Goal: Task Accomplishment & Management: Manage account settings

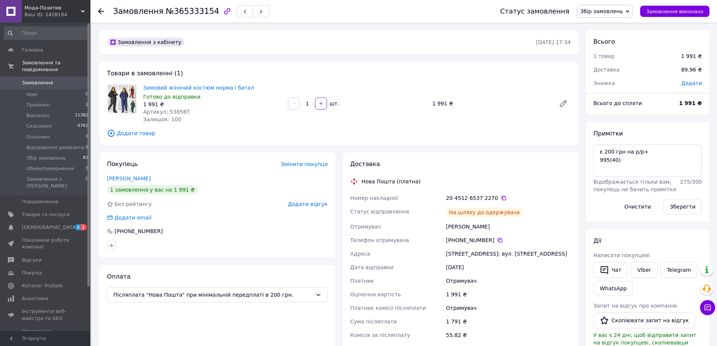
scroll to position [29, 0]
click at [623, 11] on span "Збір замовлень" at bounding box center [602, 11] width 43 height 6
click at [613, 28] on li "Прийнято" at bounding box center [610, 26] width 65 height 11
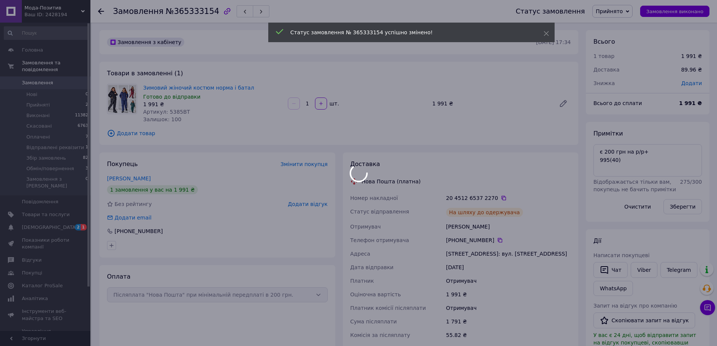
scroll to position [47, 0]
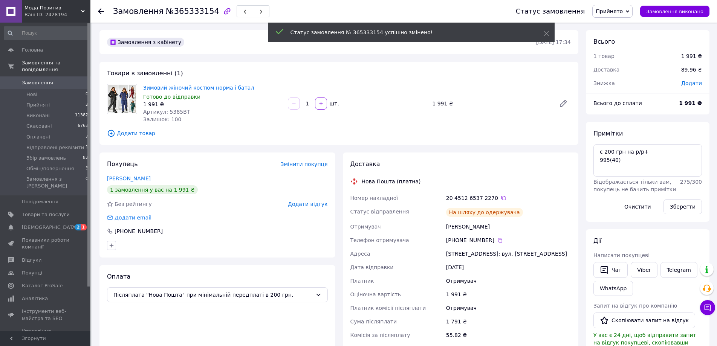
click at [104, 8] on div at bounding box center [105, 11] width 15 height 23
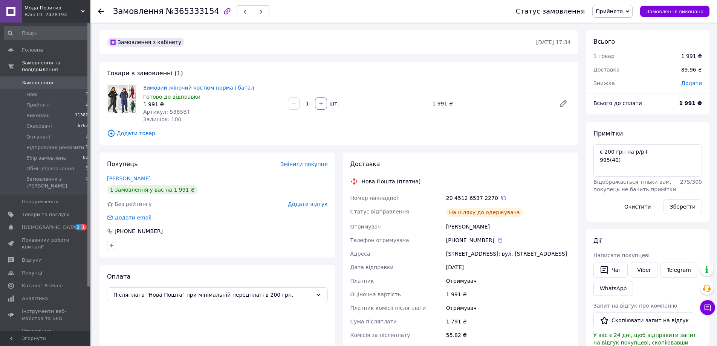
click at [100, 11] on icon at bounding box center [101, 11] width 6 height 6
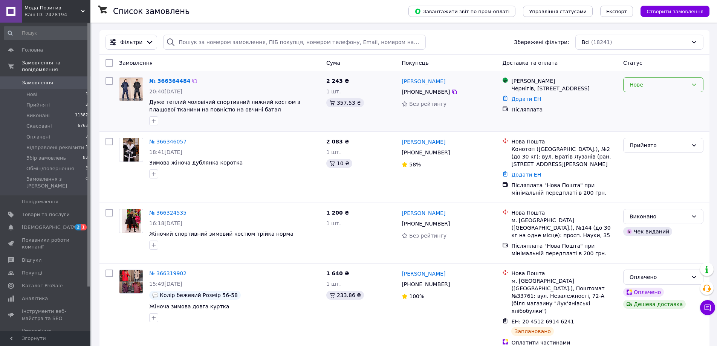
click at [648, 87] on div "Нове" at bounding box center [659, 85] width 58 height 8
click at [639, 102] on li "Прийнято" at bounding box center [664, 102] width 80 height 14
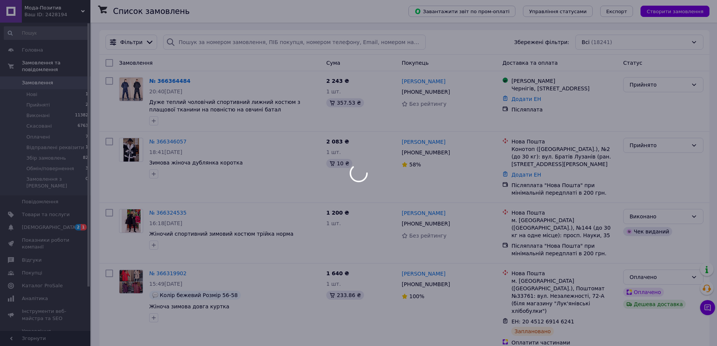
click at [171, 142] on div at bounding box center [358, 173] width 717 height 346
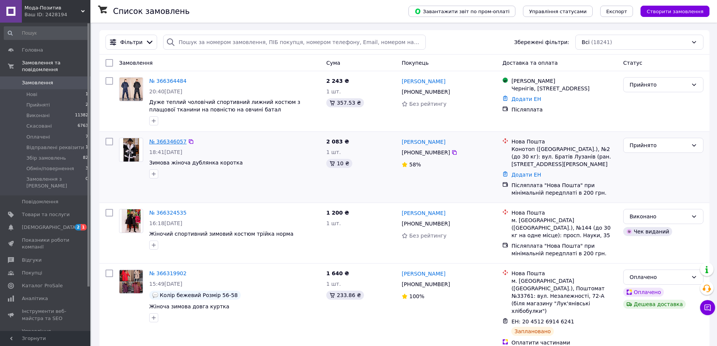
click at [163, 140] on link "№ 366346057" at bounding box center [167, 142] width 37 height 6
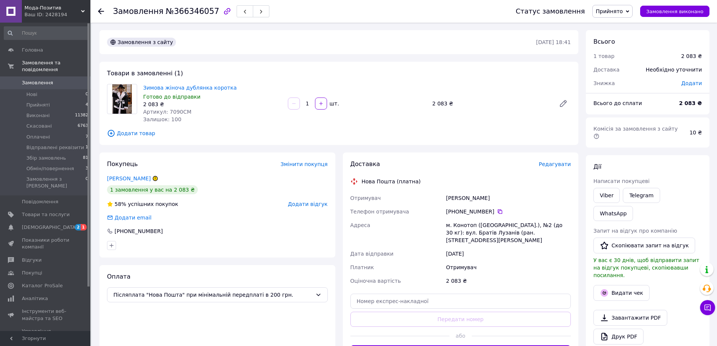
click at [623, 14] on span "Прийнято" at bounding box center [609, 11] width 27 height 6
click at [619, 49] on li "Оплачено" at bounding box center [625, 48] width 65 height 11
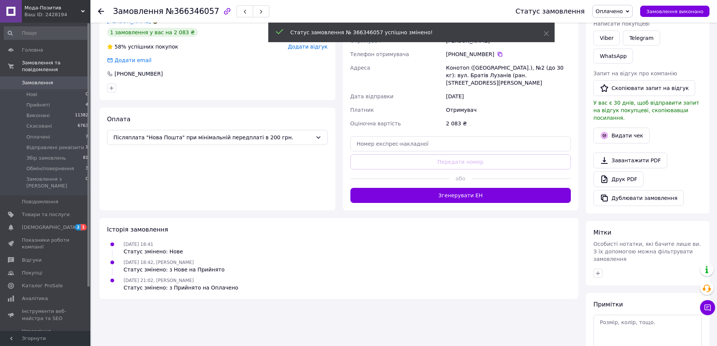
scroll to position [171, 0]
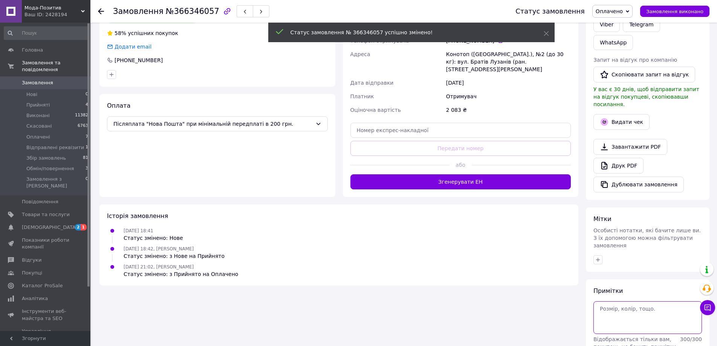
click at [618, 302] on textarea at bounding box center [648, 318] width 109 height 32
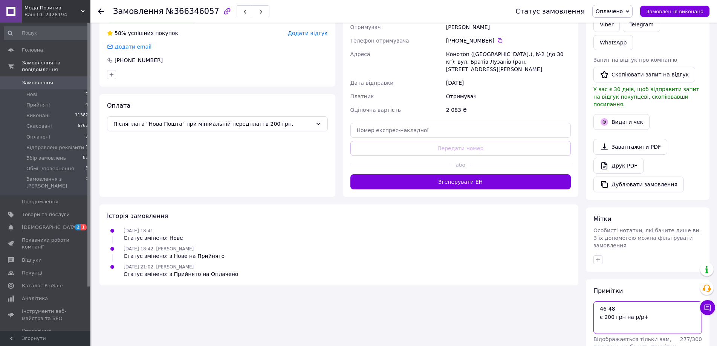
type textarea "46-48 є 200 грн на р/р+"
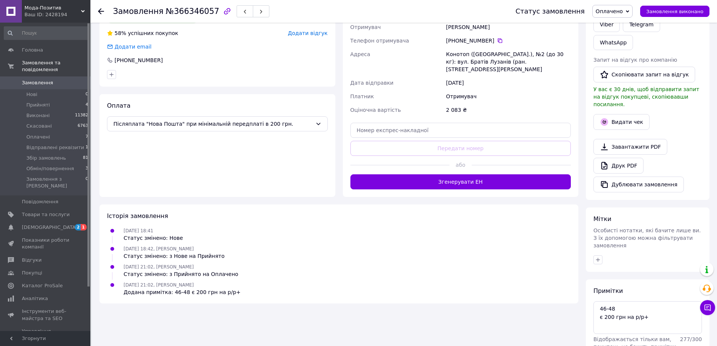
scroll to position [0, 0]
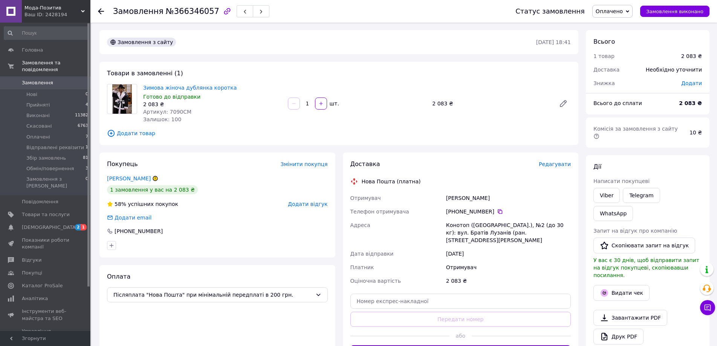
click at [100, 11] on use at bounding box center [101, 11] width 6 height 6
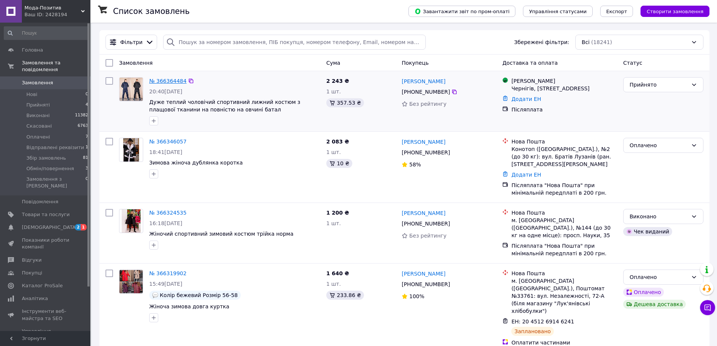
click at [176, 84] on link "№ 366364484" at bounding box center [167, 81] width 37 height 6
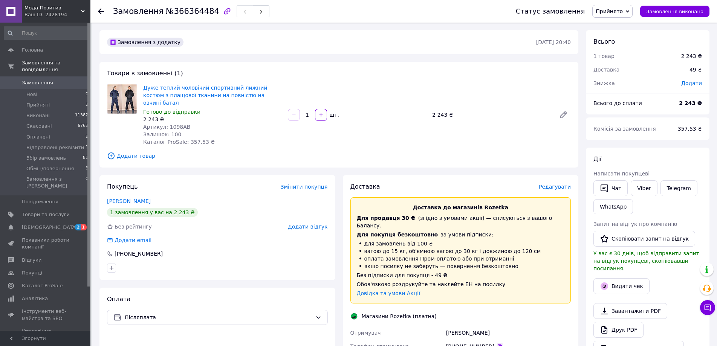
click at [497, 344] on icon at bounding box center [500, 347] width 6 height 6
drag, startPoint x: 445, startPoint y: 317, endPoint x: 495, endPoint y: 316, distance: 50.1
click at [495, 326] on div "Исаченко Наталия" at bounding box center [509, 333] width 128 height 14
copy div "Исаченко Наталия"
click at [498, 345] on icon at bounding box center [500, 347] width 5 height 5
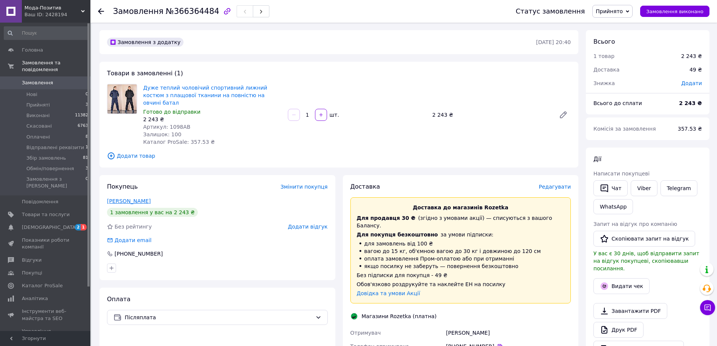
click at [117, 198] on link "Исаченко Наталия" at bounding box center [129, 201] width 44 height 6
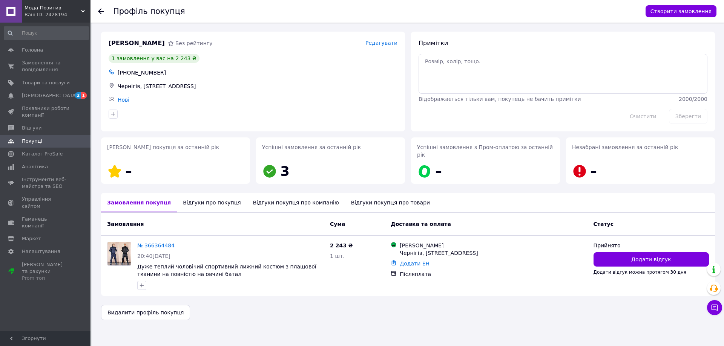
click at [204, 197] on div "Відгуки про покупця" at bounding box center [212, 203] width 70 height 20
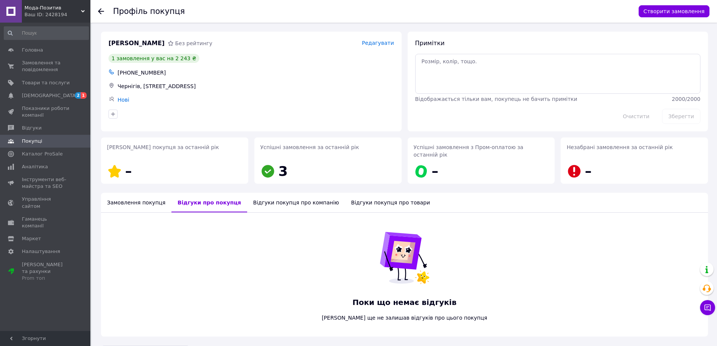
click at [101, 10] on icon at bounding box center [101, 11] width 6 height 6
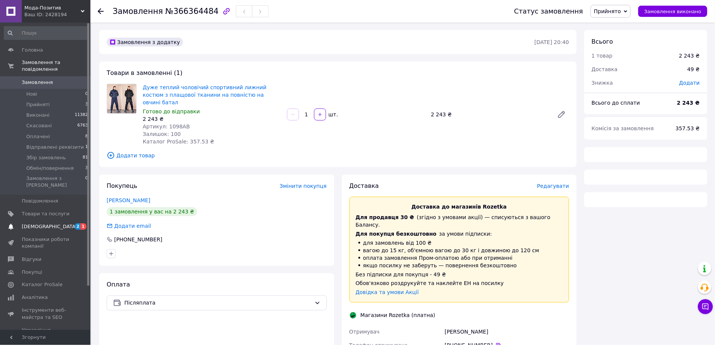
click at [40, 224] on span "[DEMOGRAPHIC_DATA]" at bounding box center [50, 227] width 56 height 7
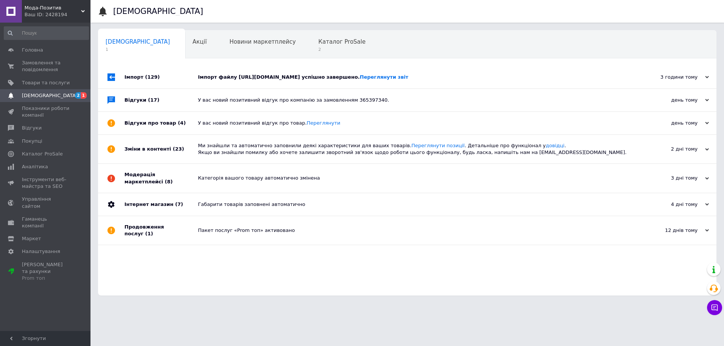
click at [596, 81] on div "Імпорт файлу https://kabinet.dropoffice.com.ua/data/b304928fc0b8719db27f7f10739…" at bounding box center [415, 77] width 435 height 23
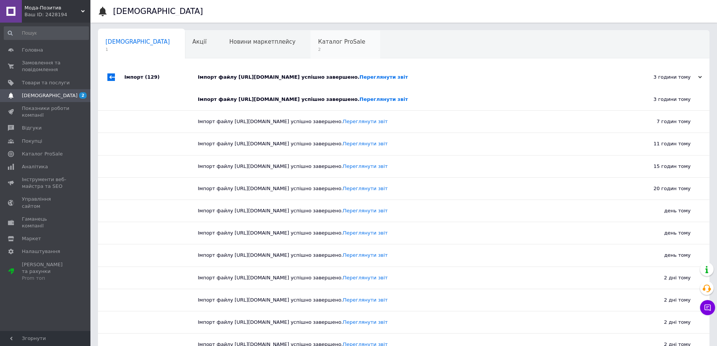
click at [318, 52] on span "2" at bounding box center [341, 50] width 47 height 6
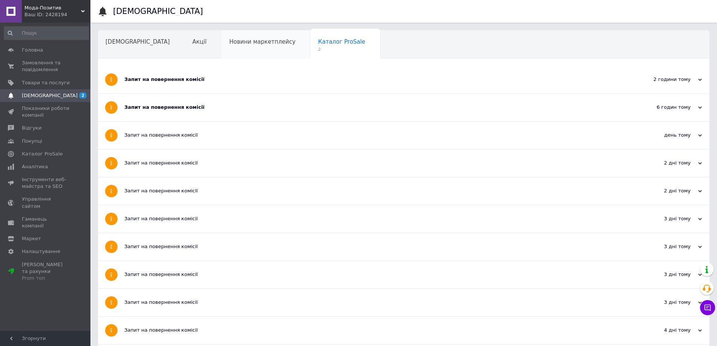
click at [232, 36] on div "Новини маркетплейсу" at bounding box center [266, 45] width 89 height 29
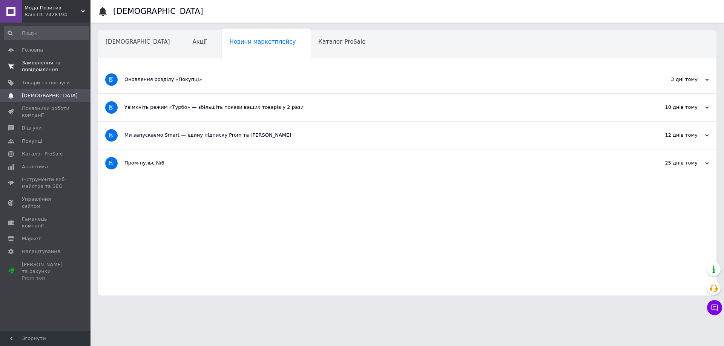
click at [54, 65] on span "Замовлення та повідомлення" at bounding box center [46, 67] width 48 height 14
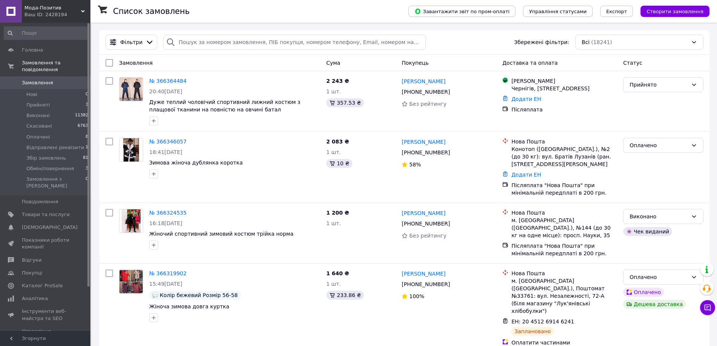
click at [217, 66] on div "Замовлення" at bounding box center [219, 63] width 207 height 14
click at [177, 82] on link "№ 366364484" at bounding box center [167, 81] width 37 height 6
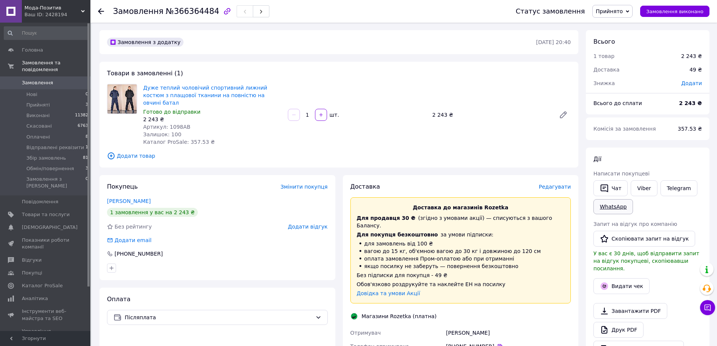
click at [615, 210] on link "WhatsApp" at bounding box center [614, 206] width 40 height 15
click at [705, 310] on icon at bounding box center [708, 308] width 6 height 6
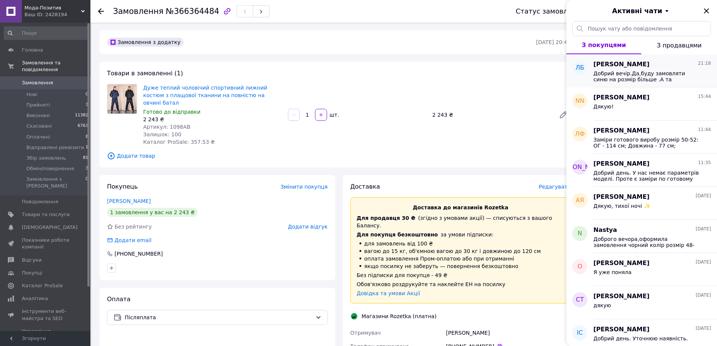
click at [626, 75] on span "Добрий вечір.Да,буду замовляти синю на розмір більше .А та виявилася зовсім мал…" at bounding box center [647, 76] width 107 height 12
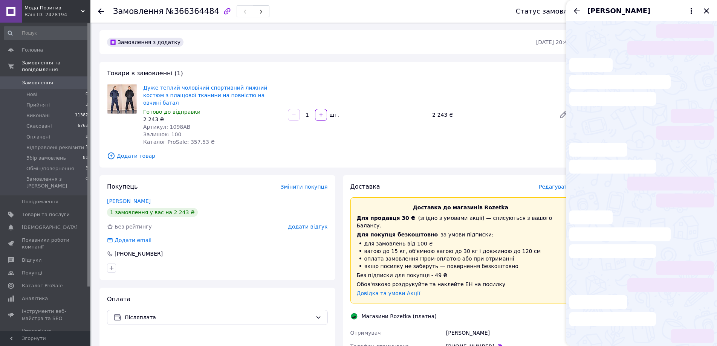
scroll to position [676, 0]
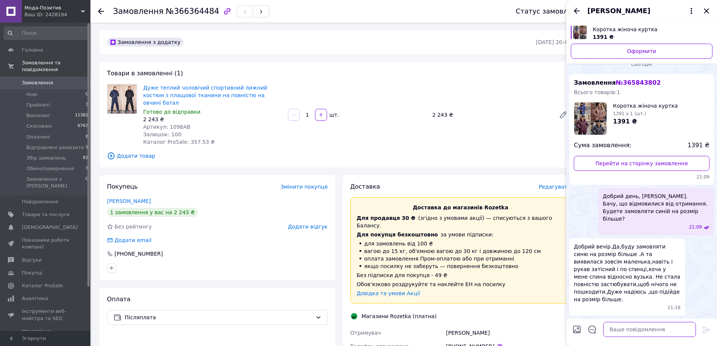
click at [640, 331] on textarea at bounding box center [650, 329] width 93 height 15
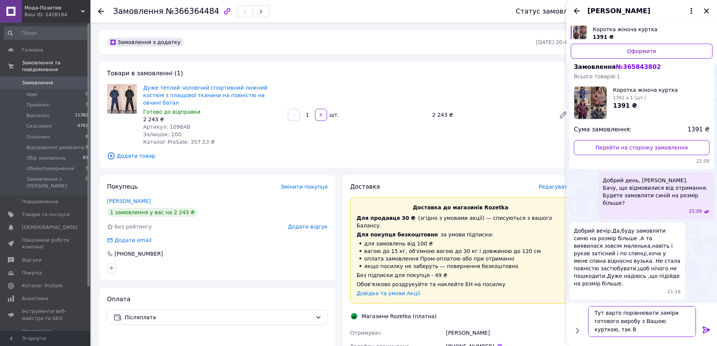
scroll to position [1, 0]
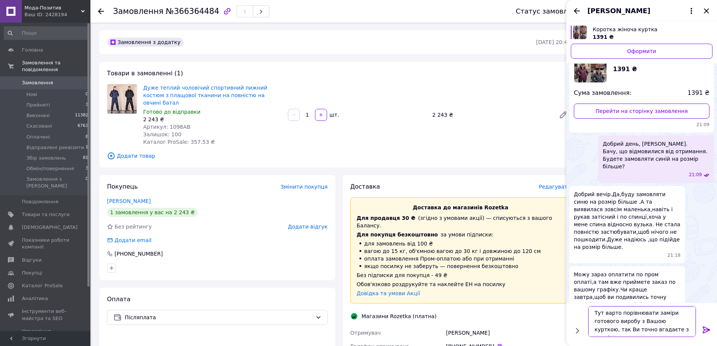
type textarea "Тут варто порівнювати заміри готового виробу з Вашою курткою, так Ви точно вгад…"
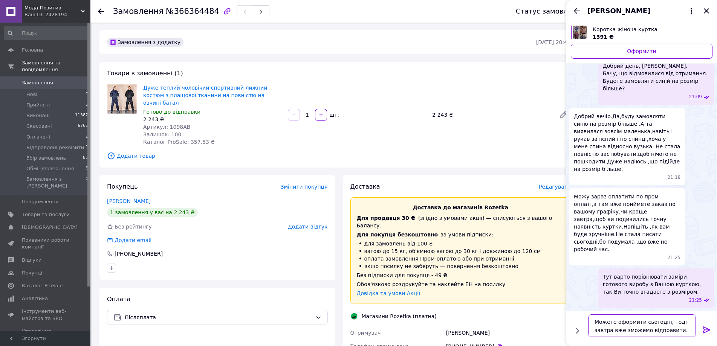
scroll to position [781, 0]
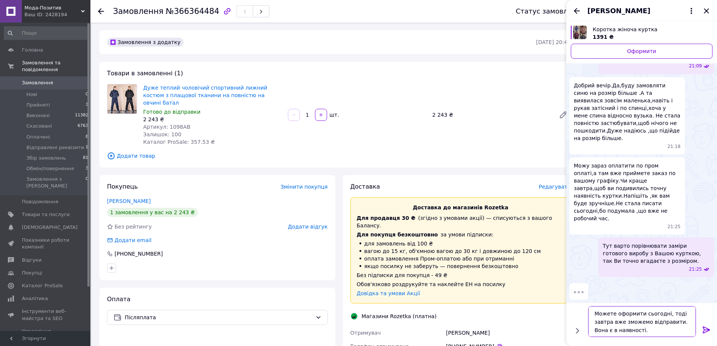
type textarea "Можете оформити сьогодні, тоді завтра вже зможемо відправити. Вона є в наявност…"
click at [707, 333] on icon at bounding box center [706, 330] width 9 height 9
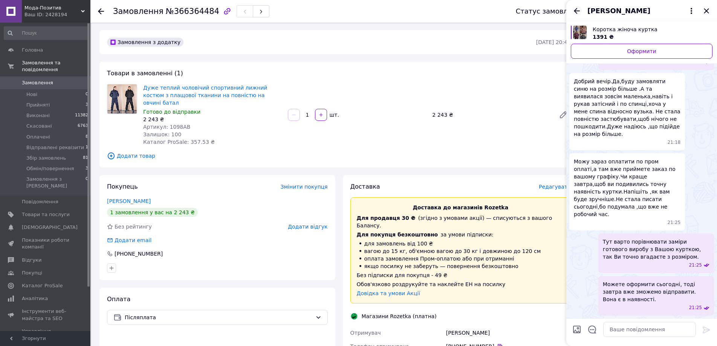
drag, startPoint x: 578, startPoint y: 10, endPoint x: 646, endPoint y: 16, distance: 68.9
click at [578, 10] on icon "Назад" at bounding box center [577, 10] width 9 height 9
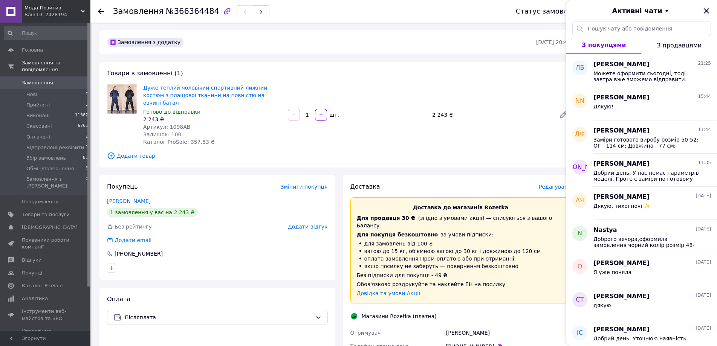
click at [706, 9] on icon "Закрити" at bounding box center [706, 10] width 5 height 5
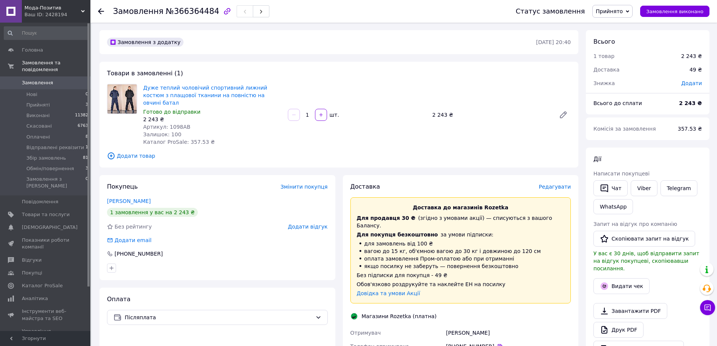
click at [101, 11] on icon at bounding box center [101, 11] width 6 height 6
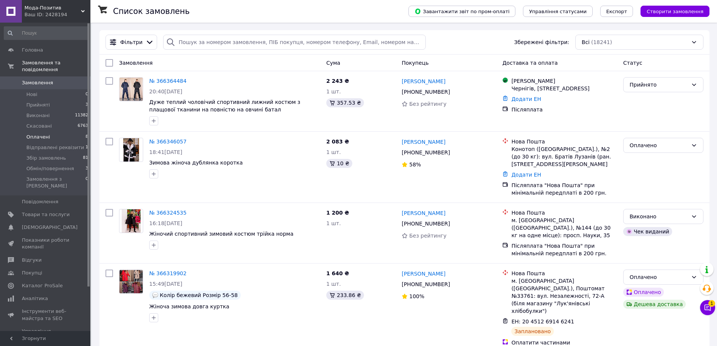
click at [54, 132] on li "Оплачені 8" at bounding box center [46, 137] width 93 height 11
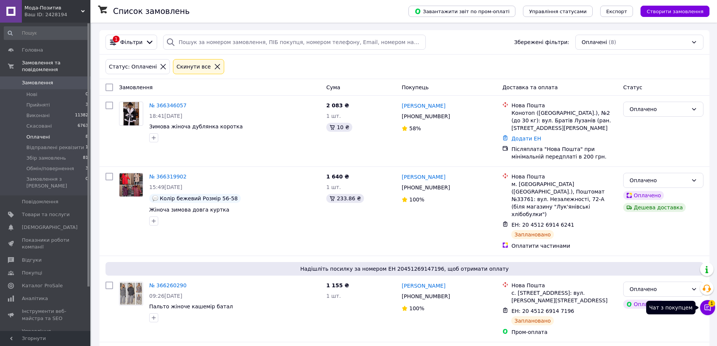
click at [704, 307] on button "Чат з покупцем 1" at bounding box center [707, 307] width 15 height 15
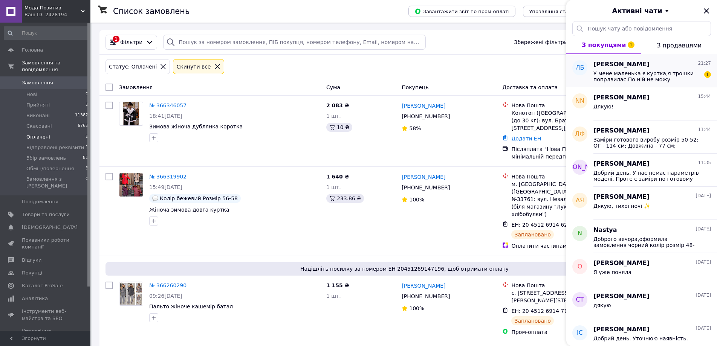
click at [647, 71] on span "У мене маленька є куртка,я трошки попрлвилас.По ній не можу зоріентуватися.Є зи…" at bounding box center [647, 76] width 107 height 12
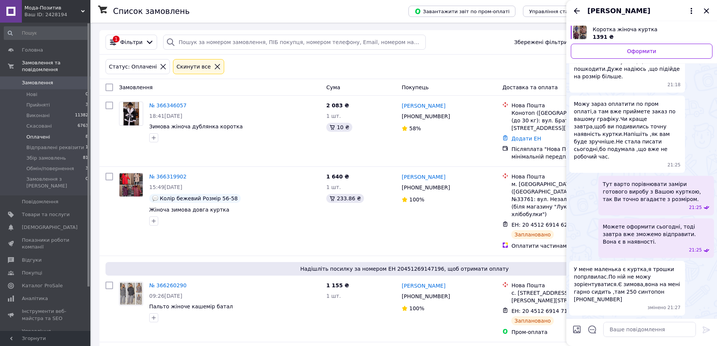
scroll to position [865, 0]
click at [634, 31] on span "Коротка жіноча куртка" at bounding box center [650, 30] width 114 height 8
click at [641, 328] on textarea at bounding box center [650, 329] width 93 height 15
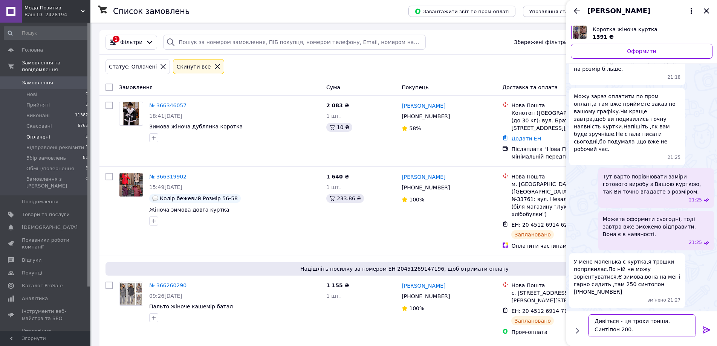
scroll to position [14, 0]
paste textarea "р.52-54 ОГ-ОТ-ОС: 118 см.-112 см.-124 см. р.56-58 ОГ-ОТ-ОС: 128 см.-124 см.-130…"
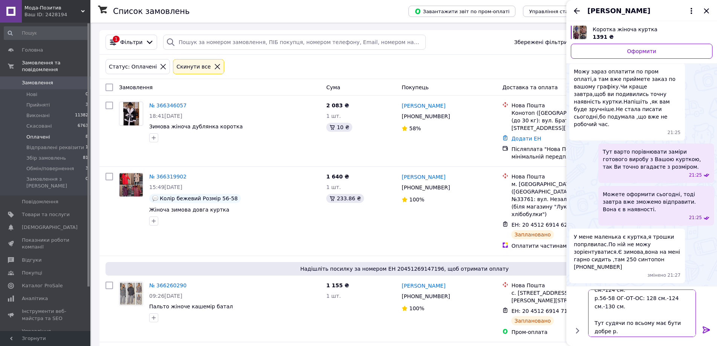
scroll to position [42, 0]
type textarea "Дивіться - ця трохи тонша. Синтіпон 200. р.52-54 ОГ-ОТ-ОС: 118 см.-112 см.-124 …"
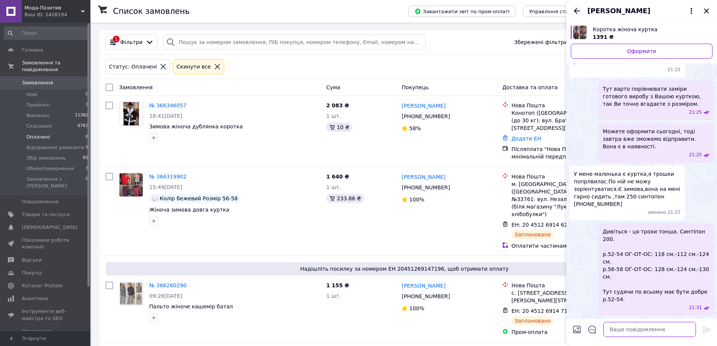
scroll to position [961, 0]
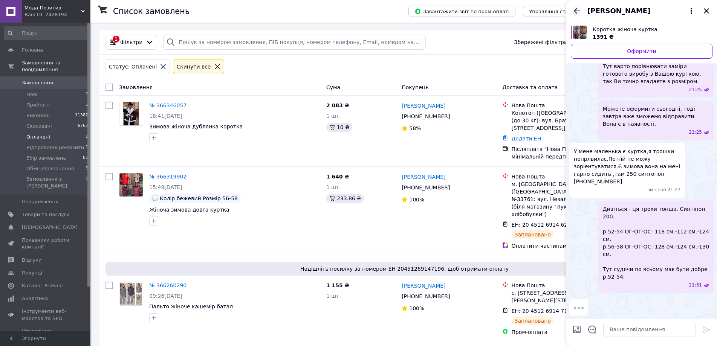
click at [579, 9] on icon "Назад" at bounding box center [577, 10] width 9 height 9
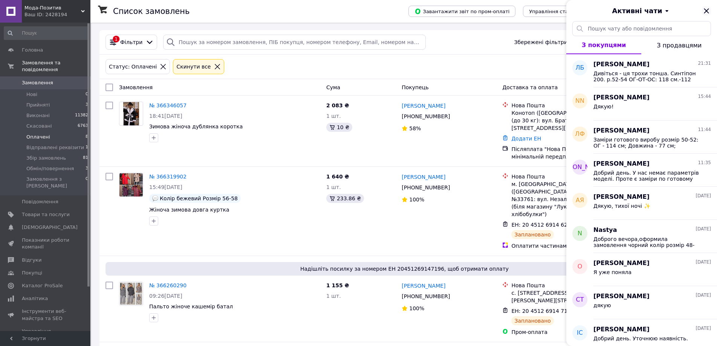
click at [705, 9] on icon "Закрити" at bounding box center [706, 10] width 5 height 5
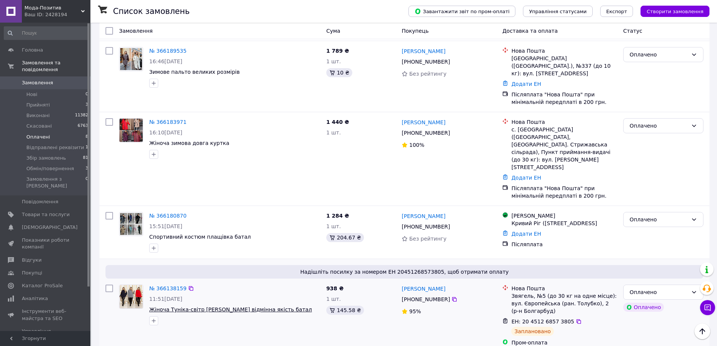
scroll to position [348, 0]
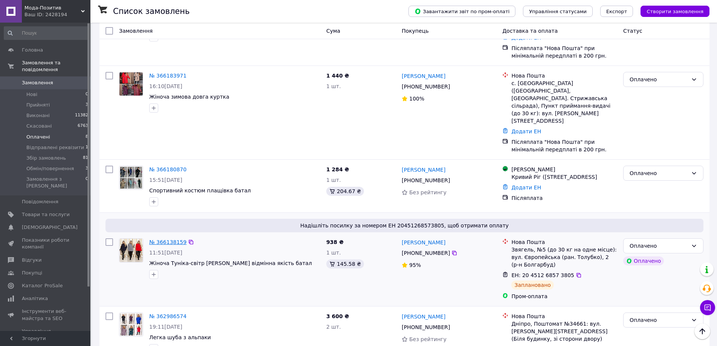
click at [173, 239] on link "№ 366138159" at bounding box center [167, 242] width 37 height 6
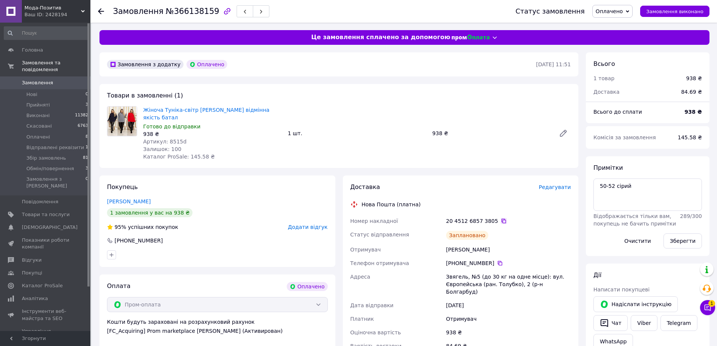
click at [502, 219] on icon at bounding box center [504, 221] width 5 height 5
drag, startPoint x: 446, startPoint y: 241, endPoint x: 490, endPoint y: 240, distance: 43.4
click at [490, 243] on div "Якубів Світлана" at bounding box center [509, 250] width 128 height 14
copy div "Якубів Світлана"
click at [640, 185] on textarea "50-52 сірий" at bounding box center [648, 195] width 109 height 32
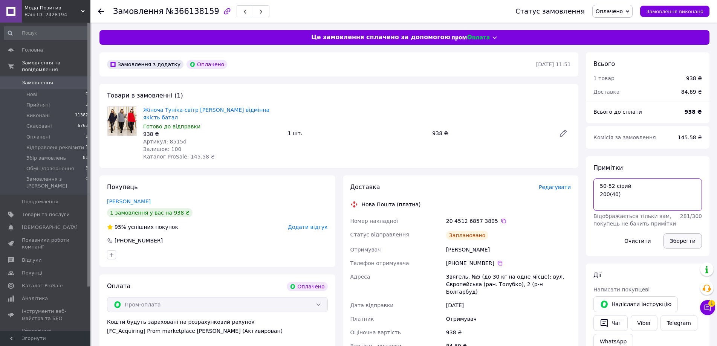
type textarea "50-52 сірий 200(40)"
click at [680, 242] on button "Зберегти" at bounding box center [683, 241] width 38 height 15
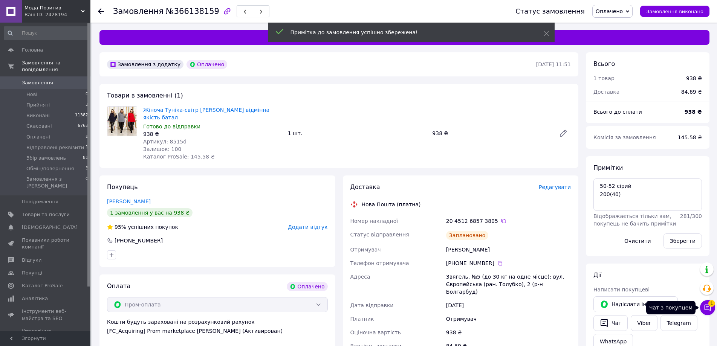
click at [710, 309] on icon at bounding box center [708, 308] width 8 height 8
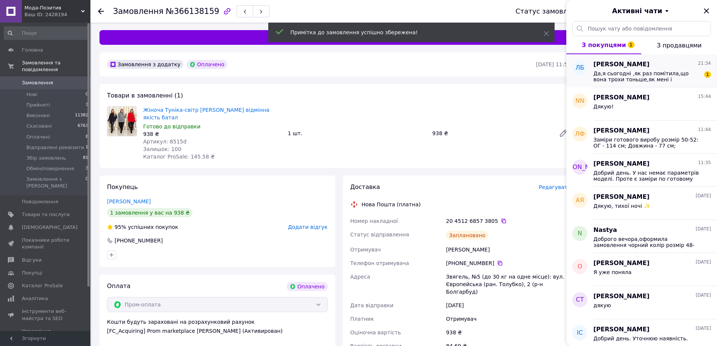
click at [648, 70] on span "Да,я сьогодні ,як раз помітила,що вона трохи тоньше,як мені і потрібно.І заміри…" at bounding box center [647, 76] width 107 height 12
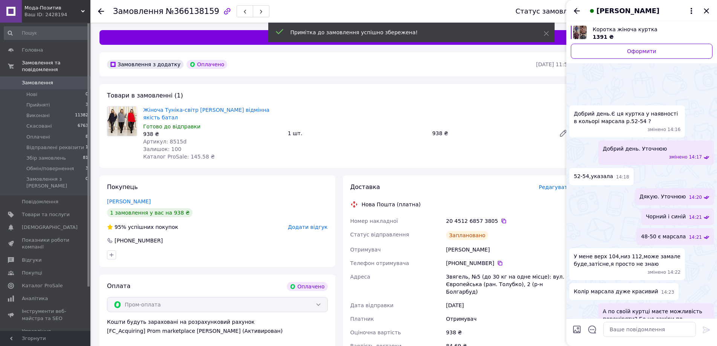
scroll to position [1028, 0]
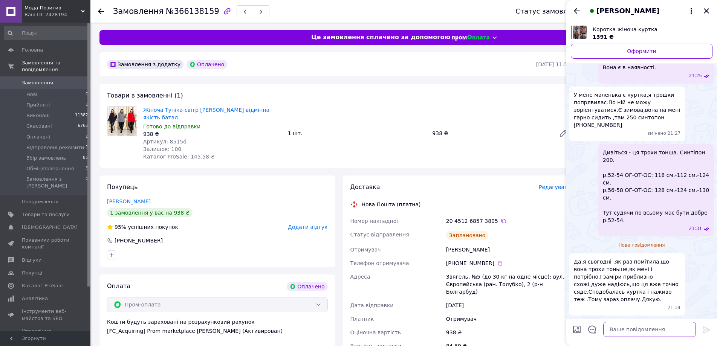
click at [631, 330] on textarea at bounding box center [650, 329] width 93 height 15
type textarea "Дякую Вам.🧡"
click at [707, 329] on icon at bounding box center [706, 330] width 9 height 9
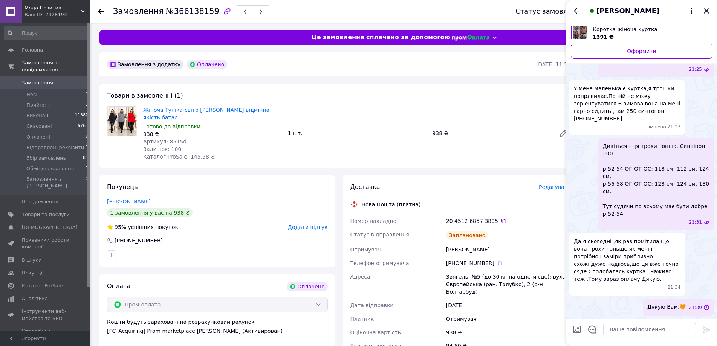
scroll to position [1016, 0]
click at [576, 13] on icon "Назад" at bounding box center [577, 10] width 9 height 9
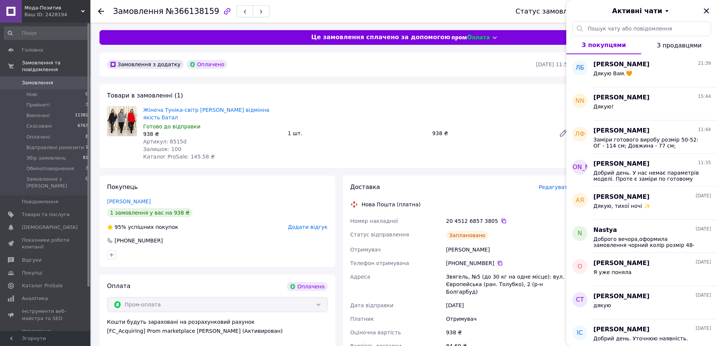
click at [705, 12] on icon "Закрити" at bounding box center [706, 10] width 5 height 5
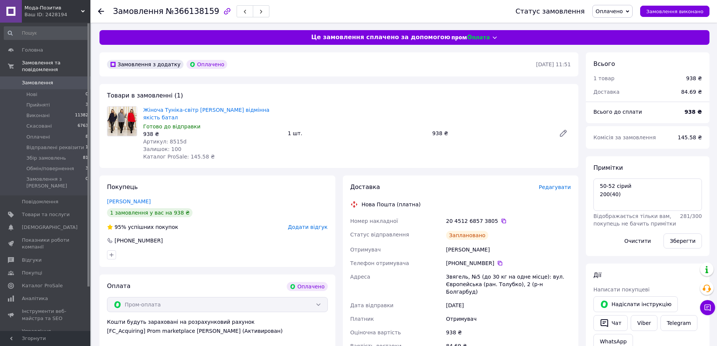
click at [628, 15] on span "Оплачено" at bounding box center [613, 11] width 40 height 13
click at [617, 69] on li "Збір замовлень" at bounding box center [625, 71] width 65 height 11
click at [101, 12] on icon at bounding box center [101, 11] width 6 height 6
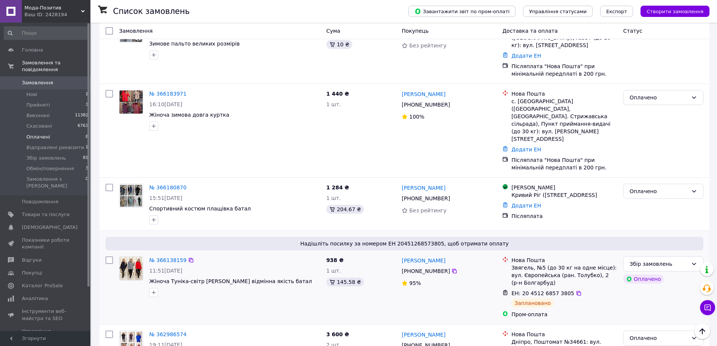
scroll to position [310, 0]
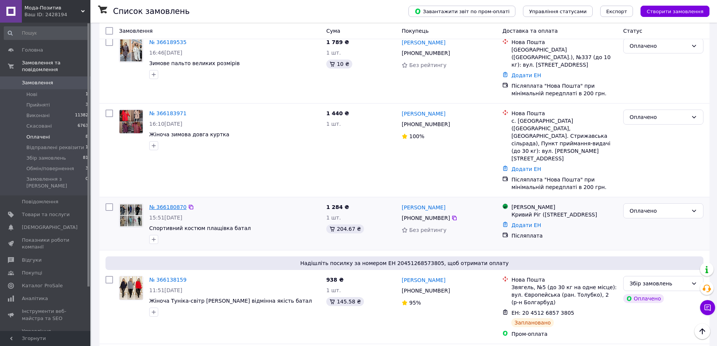
click at [161, 204] on link "№ 366180870" at bounding box center [167, 207] width 37 height 6
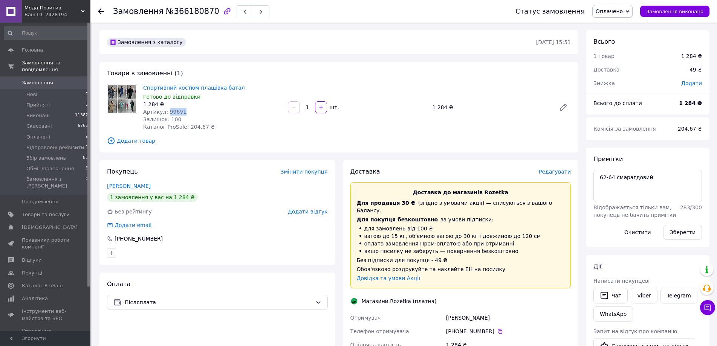
drag, startPoint x: 165, startPoint y: 112, endPoint x: 202, endPoint y: 110, distance: 37.4
click at [202, 110] on div "Артикул: 996VL" at bounding box center [212, 112] width 139 height 8
copy span "996VL"
click at [498, 329] on icon at bounding box center [500, 331] width 5 height 5
click at [697, 83] on span "Додати" at bounding box center [692, 83] width 21 height 6
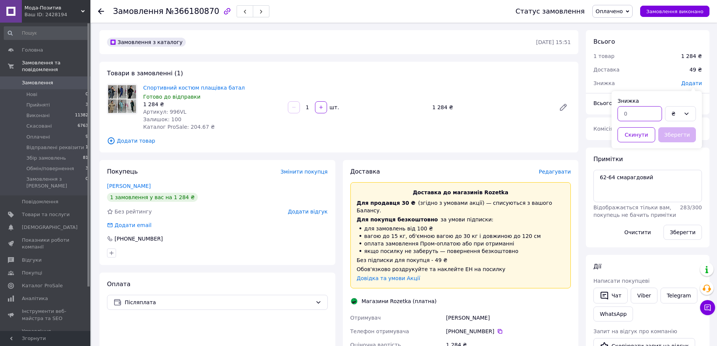
click at [649, 118] on input "text" at bounding box center [640, 113] width 44 height 15
type input "200"
click at [674, 128] on button "Зберегти" at bounding box center [678, 134] width 38 height 15
click at [562, 173] on span "Редагувати" at bounding box center [555, 172] width 32 height 6
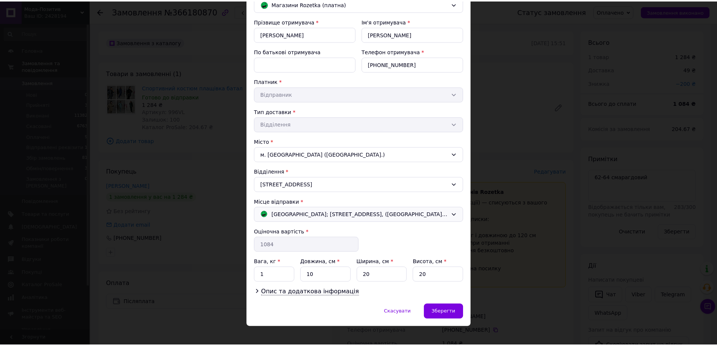
scroll to position [77, 0]
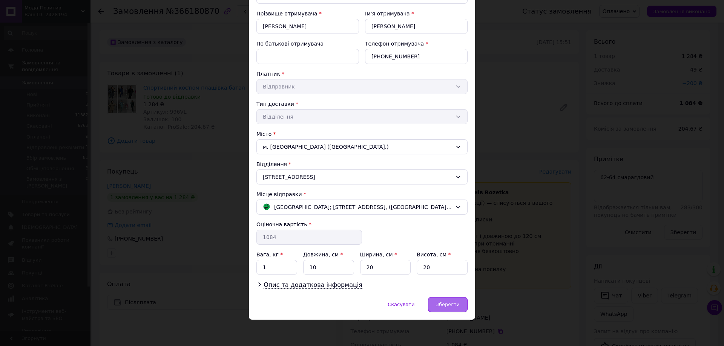
click at [447, 305] on span "Зберегти" at bounding box center [448, 305] width 24 height 6
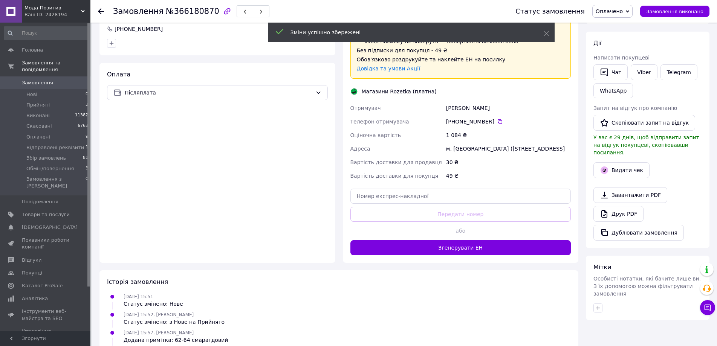
scroll to position [226, 0]
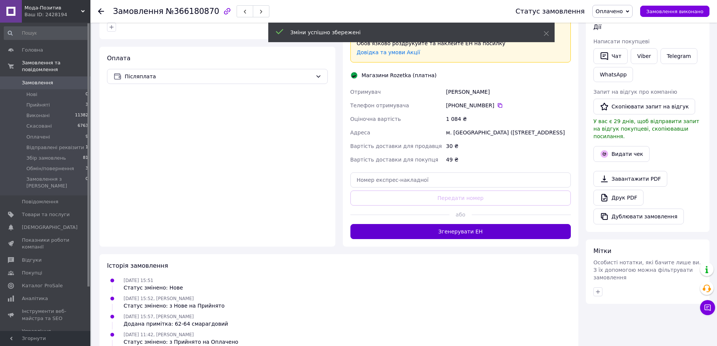
click at [475, 228] on button "Згенерувати ЕН" at bounding box center [461, 231] width 221 height 15
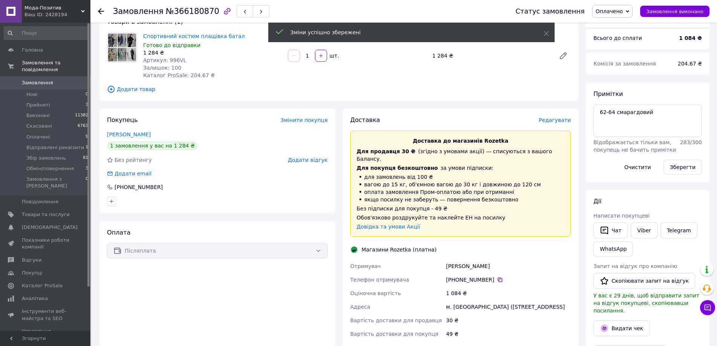
scroll to position [38, 0]
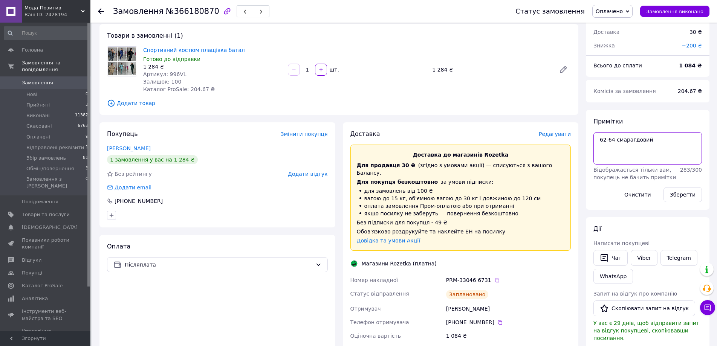
click at [664, 141] on textarea "62-64 смарагдовий" at bounding box center [648, 148] width 109 height 32
type textarea "62-64 смарагдовий 800(70)"
click at [679, 188] on div "Зберегти" at bounding box center [683, 194] width 44 height 21
click at [679, 194] on button "Зберегти" at bounding box center [683, 194] width 38 height 15
drag, startPoint x: 387, startPoint y: 257, endPoint x: 486, endPoint y: 269, distance: 99.5
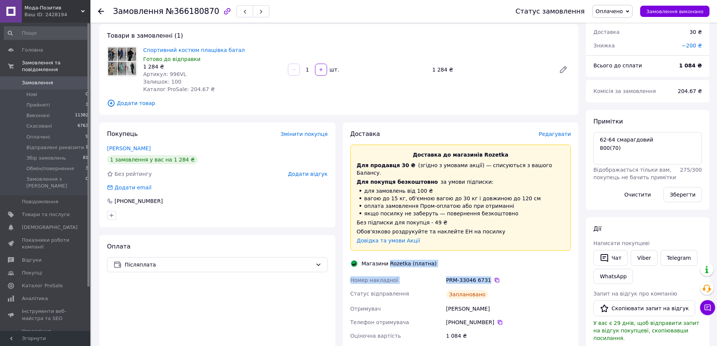
click at [486, 269] on div "Доставка Редагувати Доставка до магазинів Rozetka Для продавця 30 ₴   (згідно з…" at bounding box center [461, 267] width 221 height 275
copy div "Rozetka (платна) Номер накладної PRM-33046 6731"
drag, startPoint x: 447, startPoint y: 300, endPoint x: 485, endPoint y: 301, distance: 37.3
click at [485, 302] on div "Плетньова Валя" at bounding box center [509, 309] width 128 height 14
copy div "Плетньова Валя"
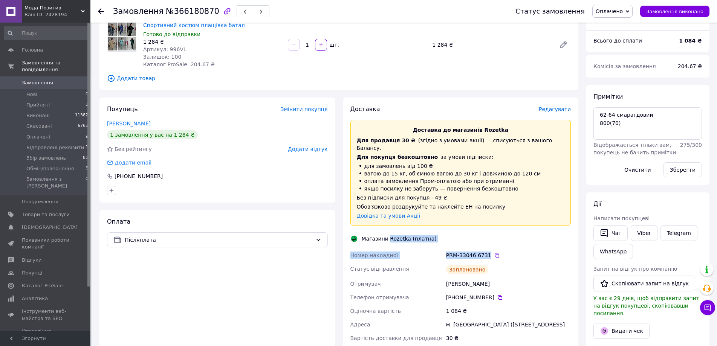
scroll to position [264, 0]
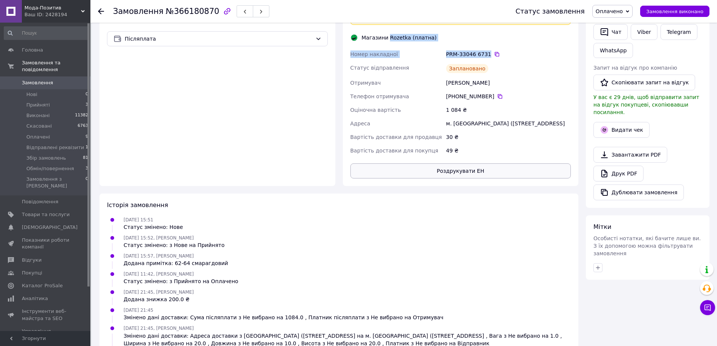
click at [483, 167] on button "Роздрукувати ЕН" at bounding box center [461, 171] width 221 height 15
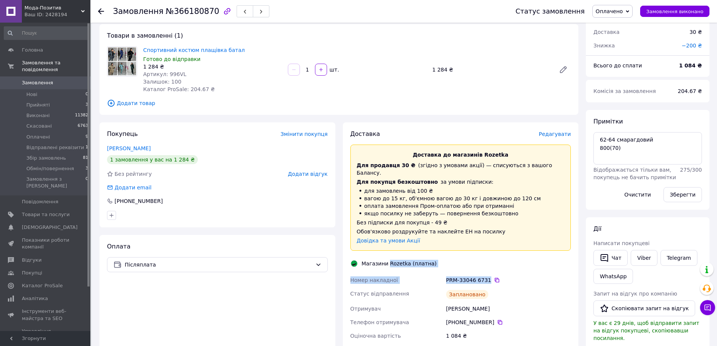
scroll to position [0, 0]
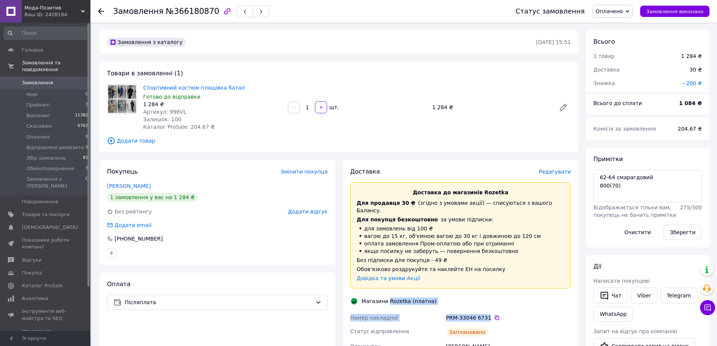
click at [618, 12] on span "Оплачено" at bounding box center [609, 11] width 27 height 6
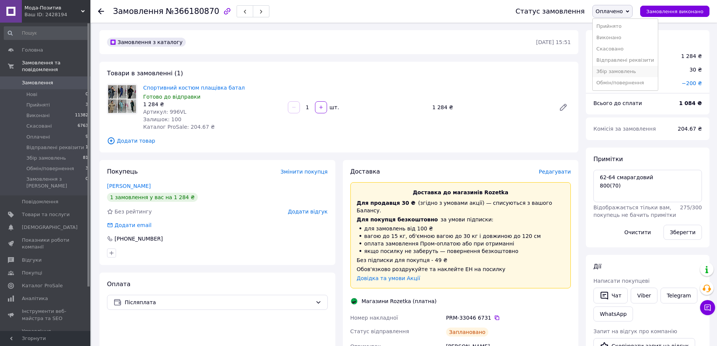
click at [610, 70] on li "Збір замовлень" at bounding box center [625, 71] width 65 height 11
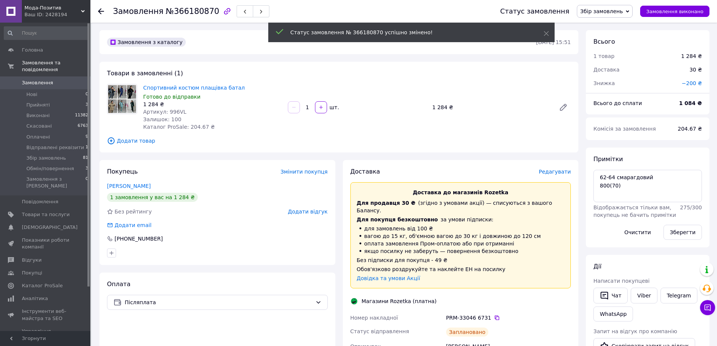
click at [100, 13] on icon at bounding box center [101, 11] width 6 height 6
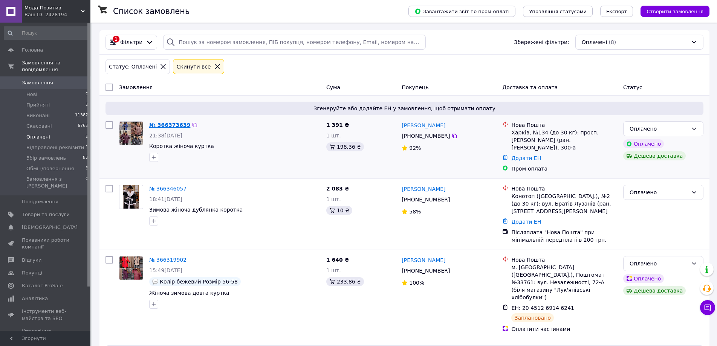
click at [167, 127] on link "№ 366373639" at bounding box center [169, 125] width 41 height 6
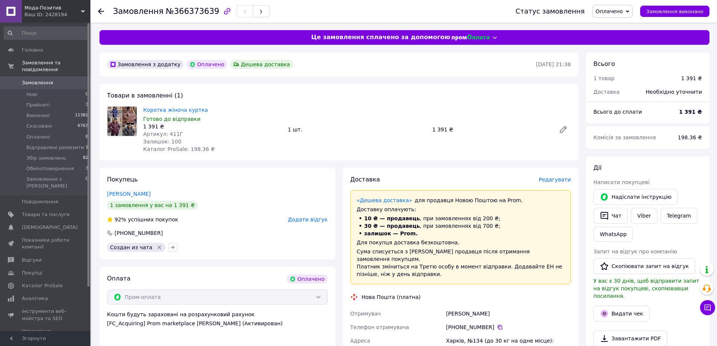
click at [559, 178] on span "Редагувати" at bounding box center [555, 180] width 32 height 6
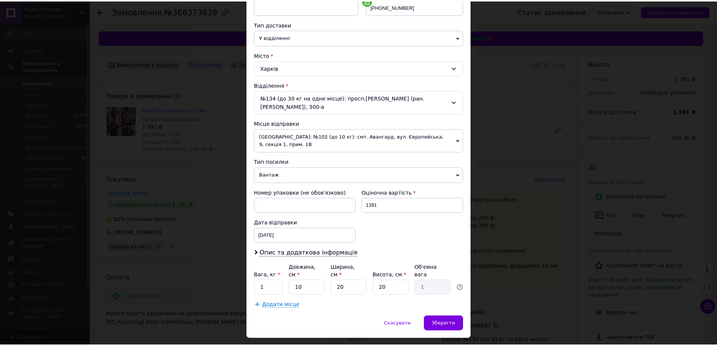
scroll to position [162, 0]
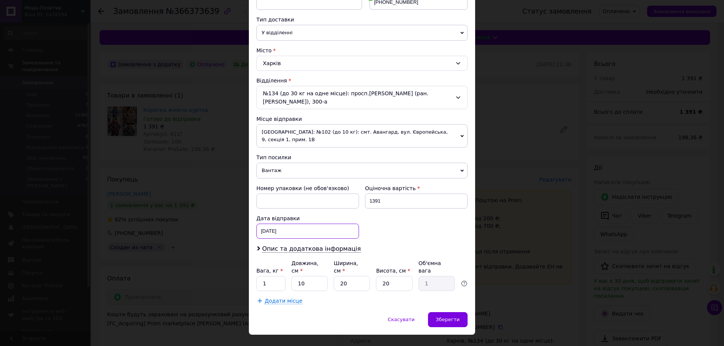
click at [299, 227] on div "12.10.2025 < 2025 > < Октябрь > Пн Вт Ср Чт Пт Сб Вс 29 30 1 2 3 4 5 6 7 8 9 10…" at bounding box center [307, 231] width 103 height 15
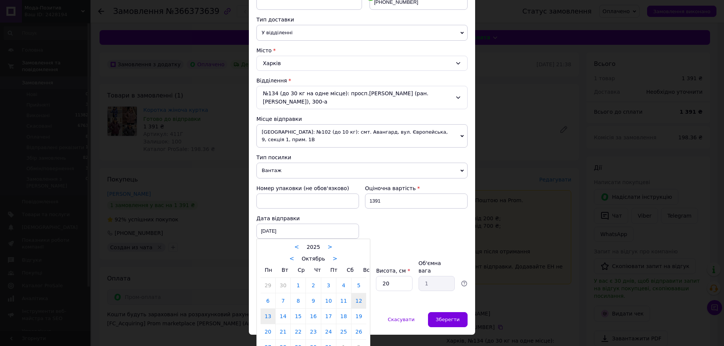
click at [265, 309] on link "13" at bounding box center [268, 316] width 15 height 15
type input "13.10.2025"
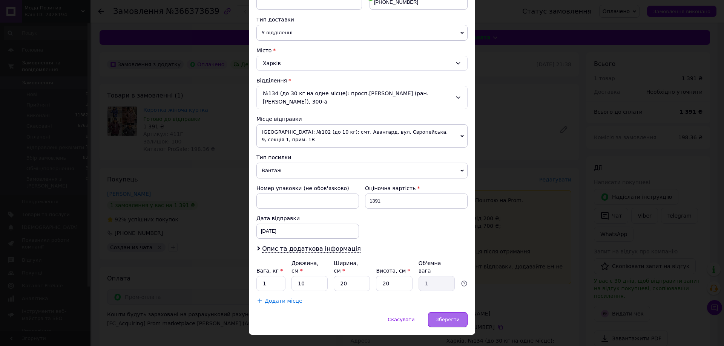
click at [453, 317] on span "Зберегти" at bounding box center [448, 320] width 24 height 6
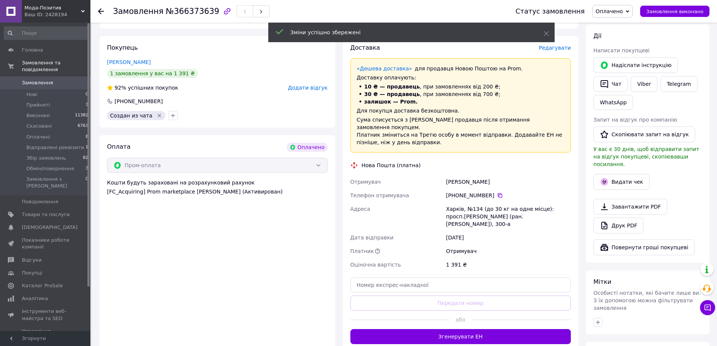
scroll to position [151, 0]
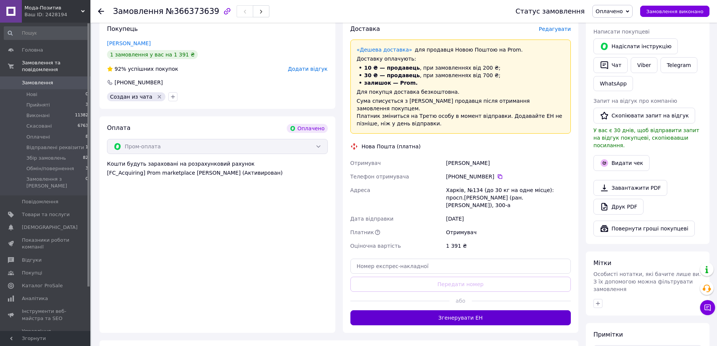
click at [460, 311] on button "Згенерувати ЕН" at bounding box center [461, 318] width 221 height 15
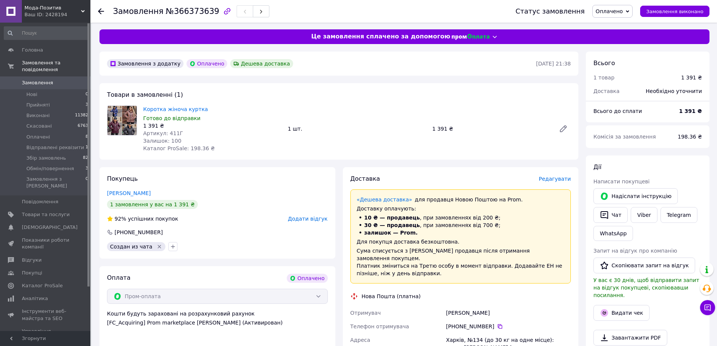
scroll to position [0, 0]
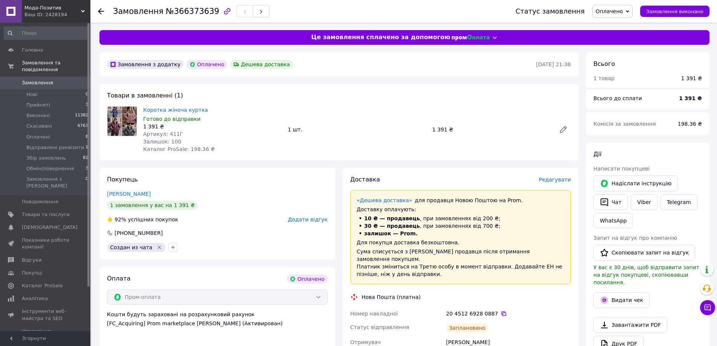
click at [501, 311] on icon at bounding box center [504, 314] width 6 height 6
drag, startPoint x: 462, startPoint y: 335, endPoint x: 504, endPoint y: 333, distance: 42.3
click at [504, 336] on div "Байнак Людмила" at bounding box center [509, 343] width 128 height 14
copy div "Байнак Людмила"
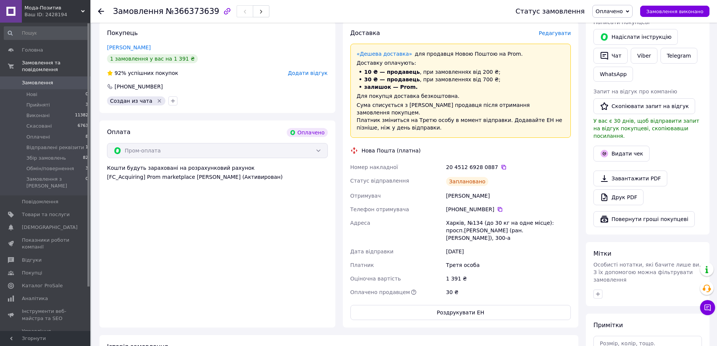
scroll to position [226, 0]
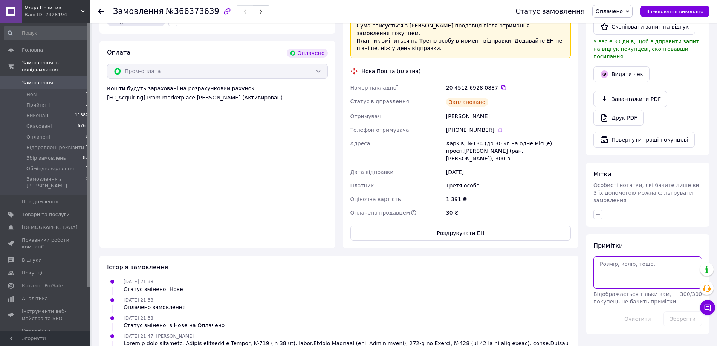
click at [656, 257] on textarea at bounding box center [648, 273] width 109 height 32
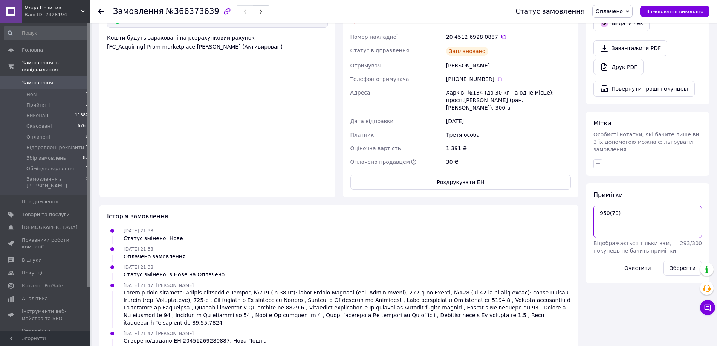
scroll to position [286, 0]
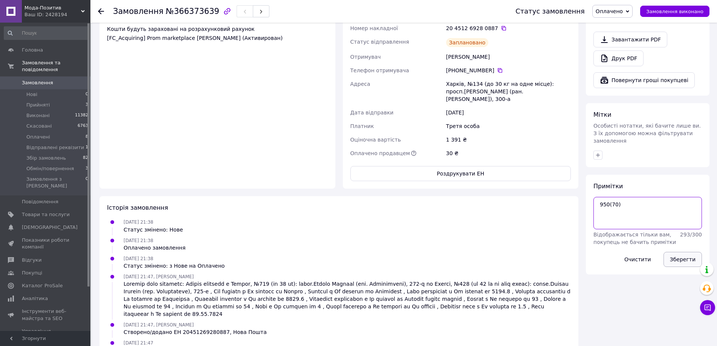
type textarea "950(70)"
click at [687, 252] on button "Зберегти" at bounding box center [683, 259] width 38 height 15
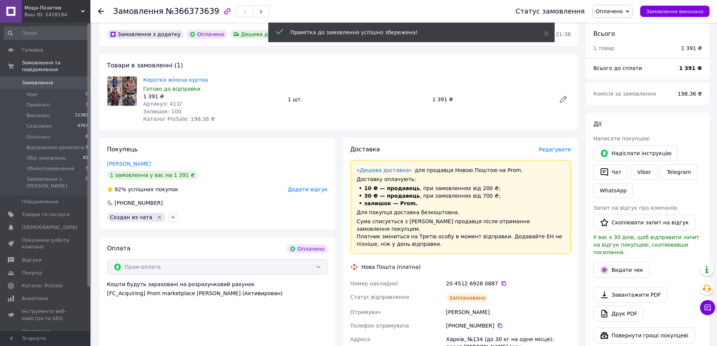
scroll to position [22, 0]
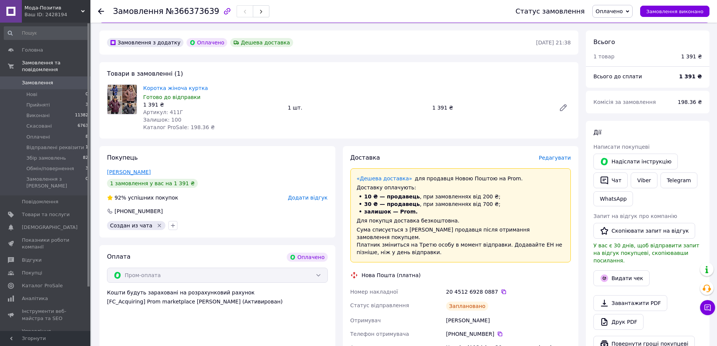
click at [135, 174] on link "Байнак Людмила" at bounding box center [129, 172] width 44 height 6
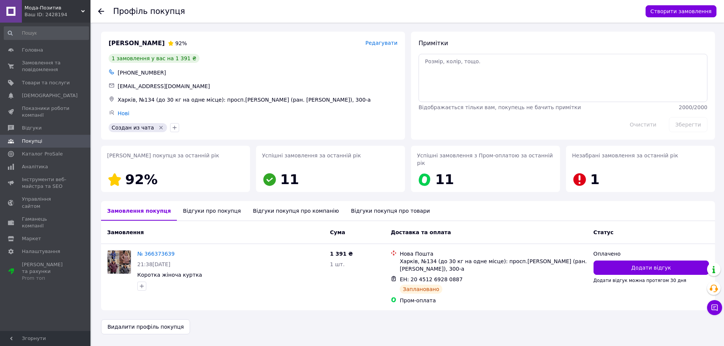
click at [95, 9] on div "Профіль покупця Створити замовлення" at bounding box center [406, 11] width 633 height 23
click at [100, 11] on use at bounding box center [101, 11] width 6 height 6
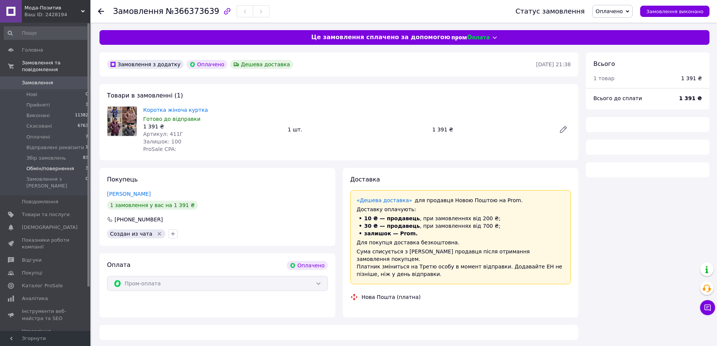
click at [56, 166] on span "Обмін/повернення" at bounding box center [50, 169] width 48 height 7
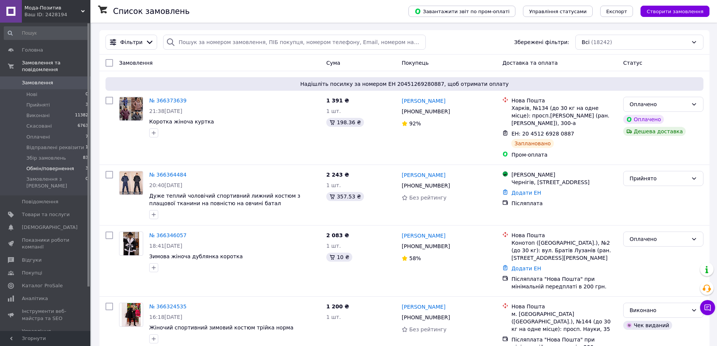
click at [70, 164] on li "Обмін/повернення 3" at bounding box center [46, 169] width 93 height 11
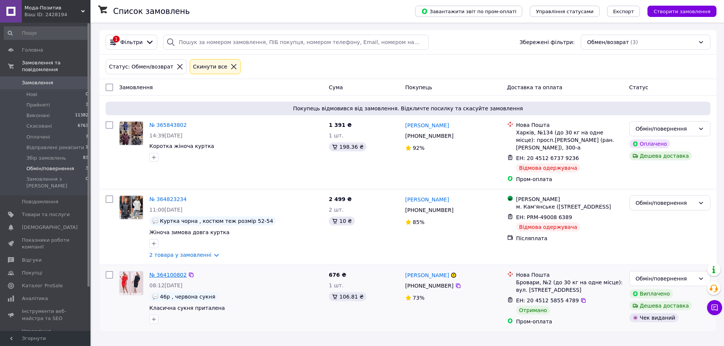
click at [172, 275] on link "№ 364100802" at bounding box center [167, 275] width 37 height 6
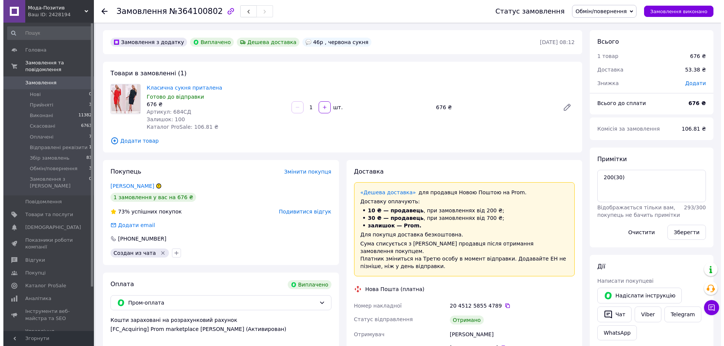
scroll to position [101, 0]
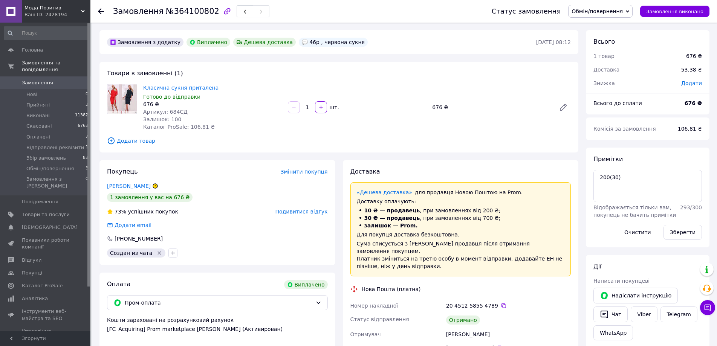
click at [297, 213] on span "Подивитися відгук" at bounding box center [302, 212] width 52 height 6
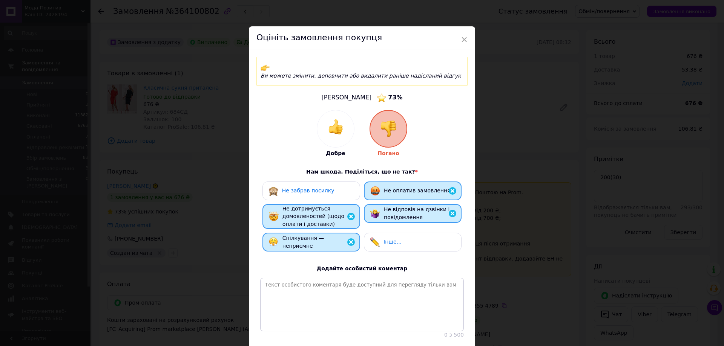
click at [332, 186] on div "Не забрав посилку" at bounding box center [311, 191] width 86 height 10
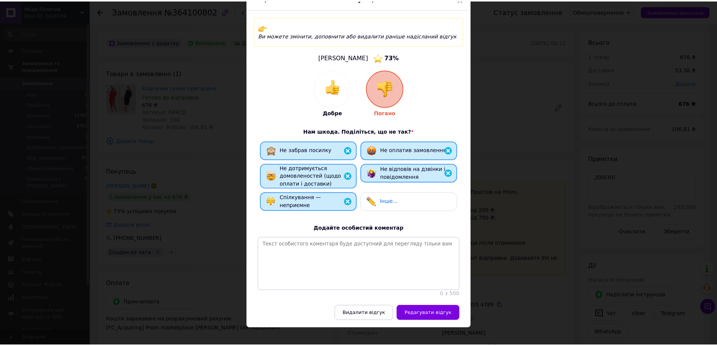
scroll to position [47, 0]
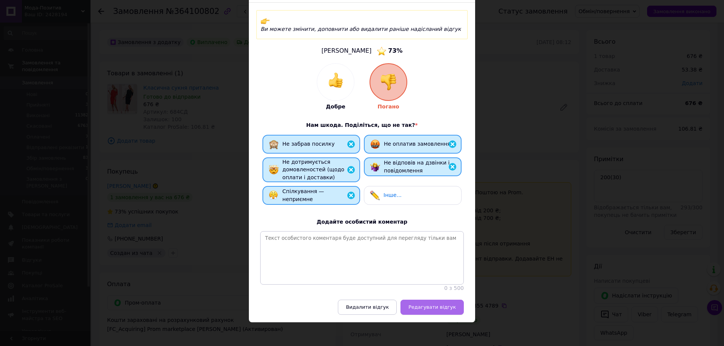
click at [422, 305] on span "Редагувати відгук" at bounding box center [432, 308] width 48 height 6
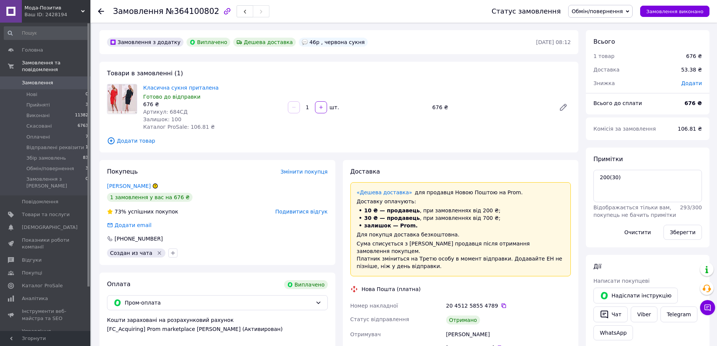
click at [100, 12] on icon at bounding box center [101, 11] width 6 height 6
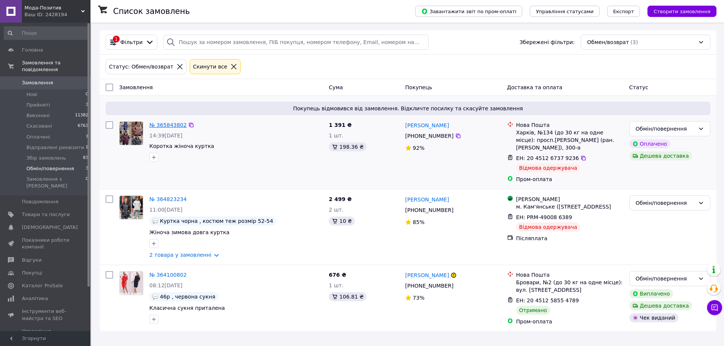
click at [171, 124] on link "№ 365843802" at bounding box center [167, 125] width 37 height 6
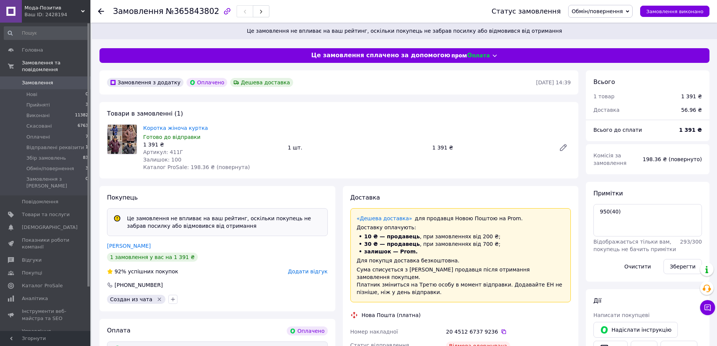
scroll to position [29, 0]
click at [501, 329] on icon at bounding box center [504, 332] width 6 height 6
click at [302, 271] on span "Додати відгук" at bounding box center [308, 272] width 40 height 6
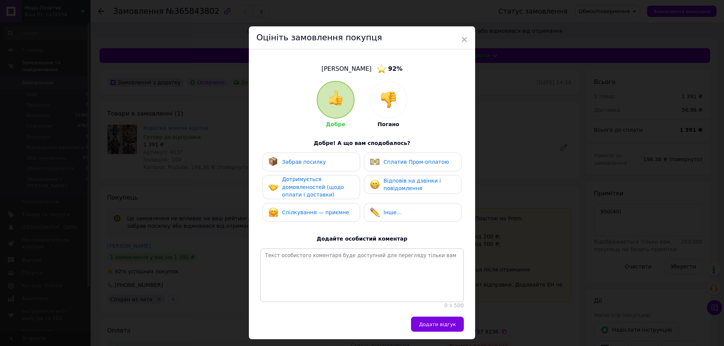
drag, startPoint x: 388, startPoint y: 97, endPoint x: 386, endPoint y: 102, distance: 5.3
click at [388, 97] on img at bounding box center [388, 100] width 17 height 17
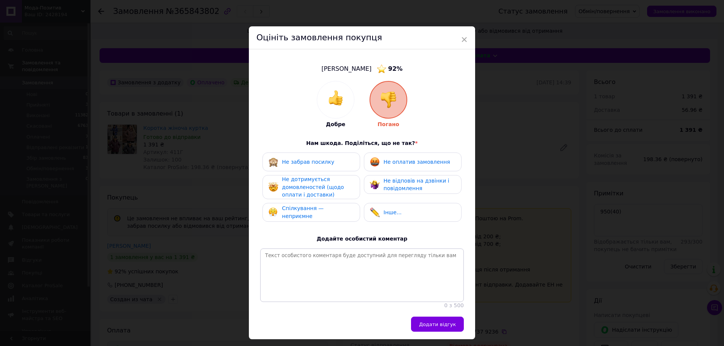
click at [325, 162] on span "Не забрав посилку" at bounding box center [308, 162] width 52 height 6
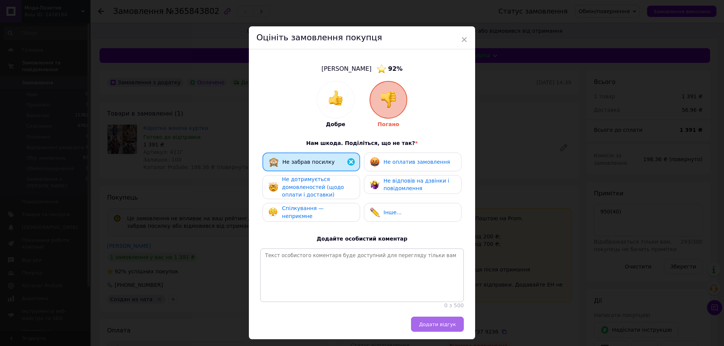
click at [432, 328] on span "Додати відгук" at bounding box center [437, 325] width 37 height 6
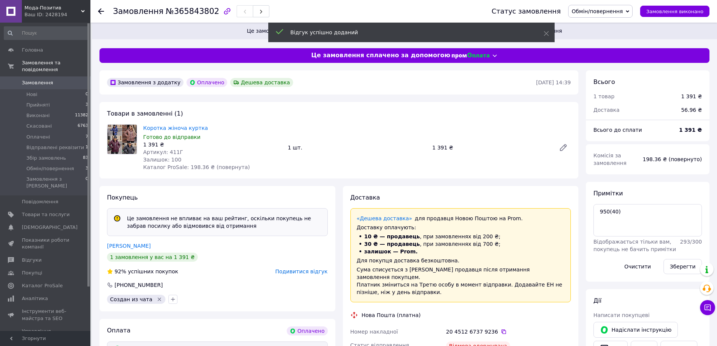
click at [135, 242] on div "Покупець Це замовлення не впливає на ваш рейтинг, оскільки покупець не забрав п…" at bounding box center [218, 249] width 236 height 126
click at [135, 244] on link "Байнак Людмила" at bounding box center [129, 246] width 44 height 6
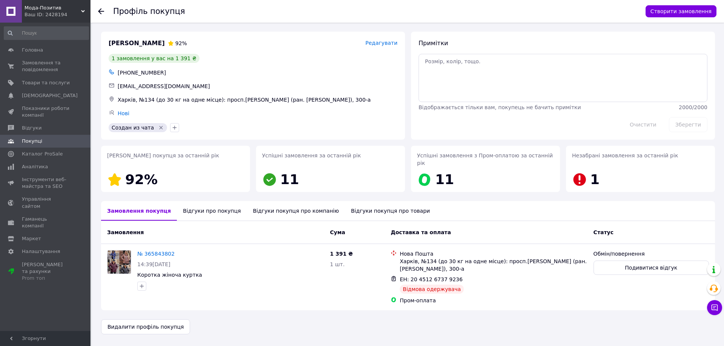
click at [195, 201] on div "Відгуки про покупця" at bounding box center [212, 211] width 70 height 20
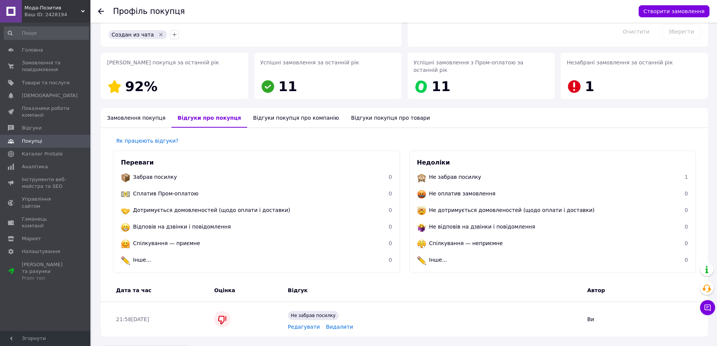
scroll to position [109, 0]
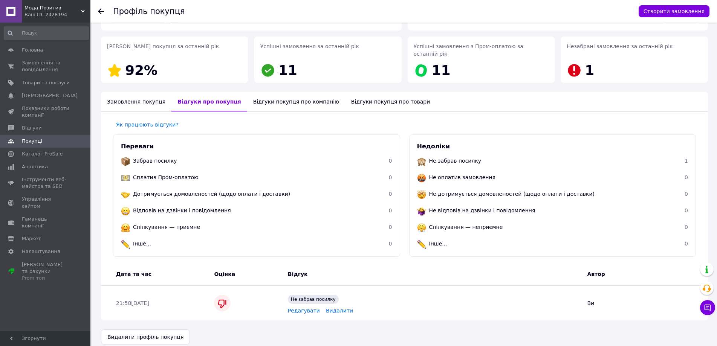
click at [100, 12] on icon at bounding box center [101, 11] width 6 height 6
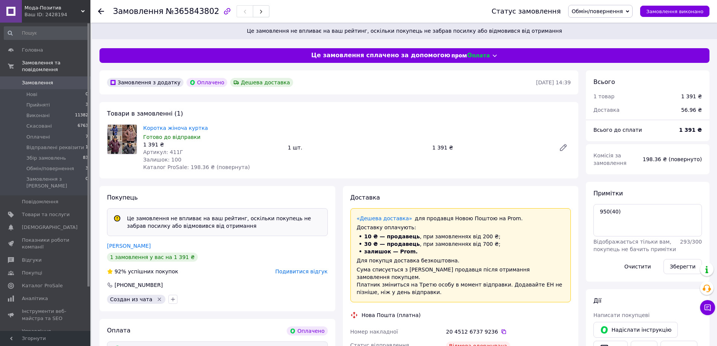
scroll to position [29, 0]
click at [100, 14] on icon at bounding box center [101, 11] width 6 height 6
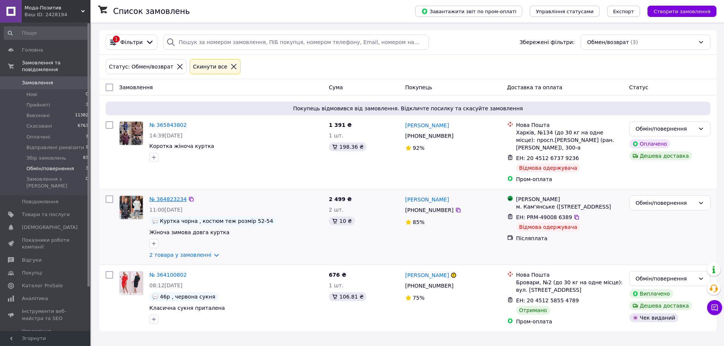
click at [157, 199] on link "№ 364823234" at bounding box center [167, 199] width 37 height 6
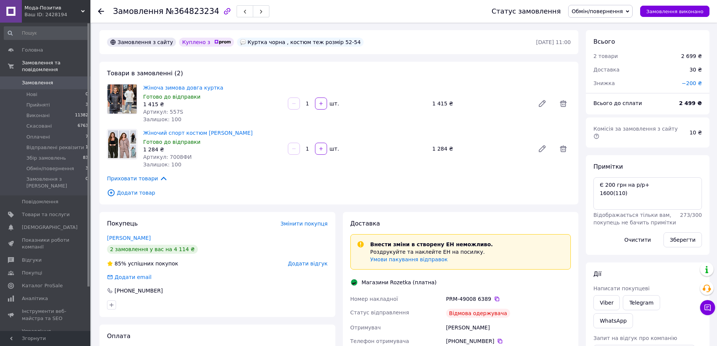
scroll to position [75, 0]
click at [494, 300] on icon at bounding box center [497, 299] width 6 height 6
click at [454, 328] on div "Клименко Юлія" at bounding box center [509, 328] width 128 height 14
copy div "Клименко"
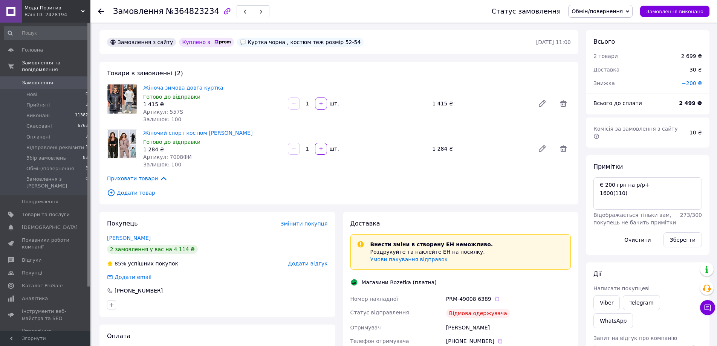
click at [100, 11] on use at bounding box center [101, 11] width 6 height 6
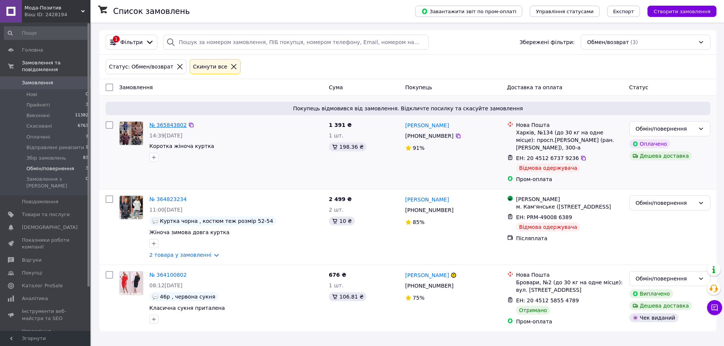
click at [167, 125] on link "№ 365843802" at bounding box center [167, 125] width 37 height 6
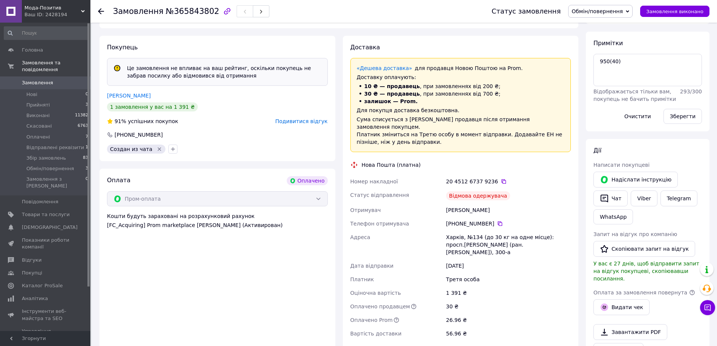
scroll to position [151, 0]
click at [451, 203] on div "Байнак Людмила" at bounding box center [509, 210] width 128 height 14
copy div "Байнак"
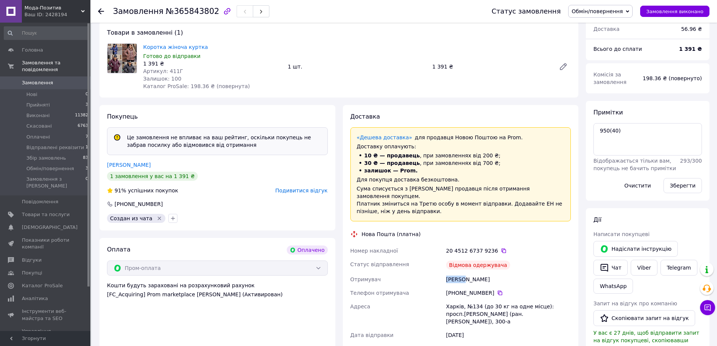
scroll to position [0, 0]
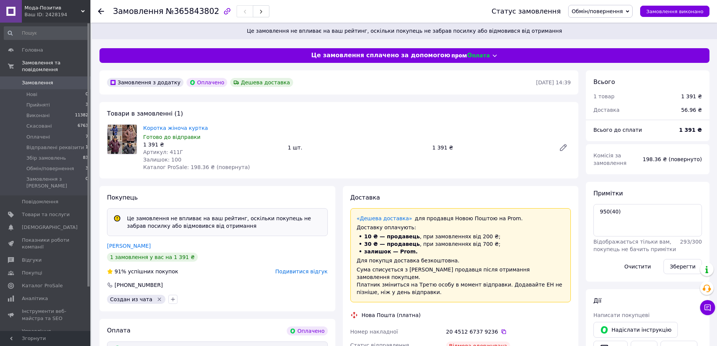
click at [100, 12] on icon at bounding box center [101, 11] width 6 height 6
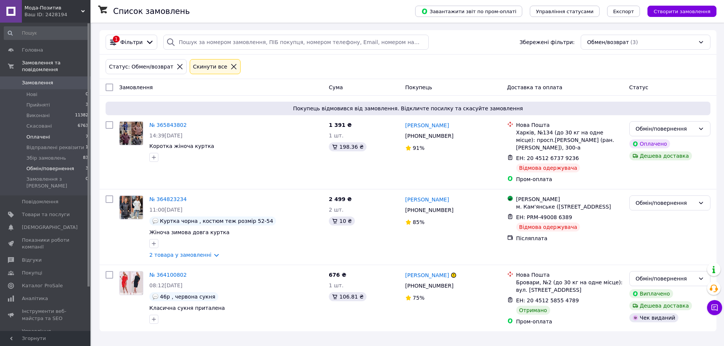
click at [78, 132] on li "Оплачені 7" at bounding box center [46, 137] width 93 height 11
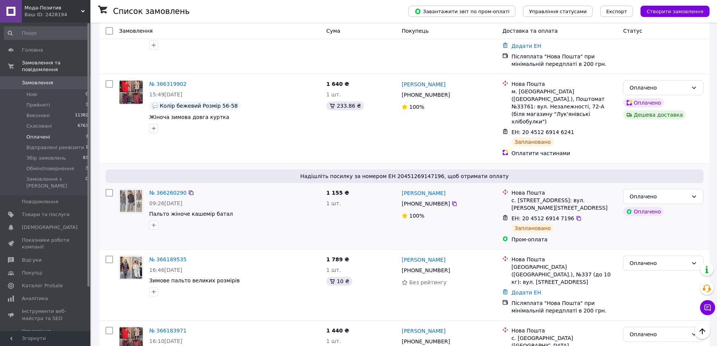
scroll to position [292, 0]
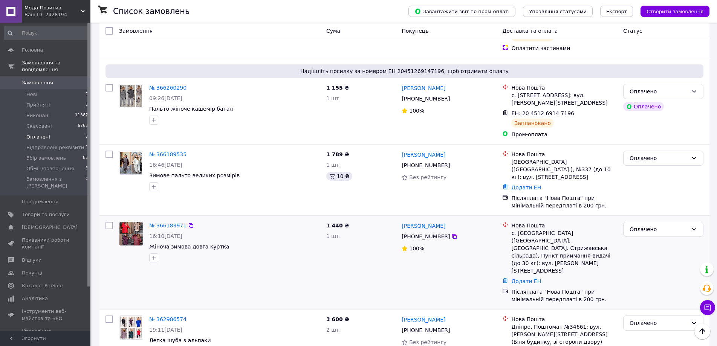
click at [170, 223] on link "№ 366183971" at bounding box center [167, 226] width 37 height 6
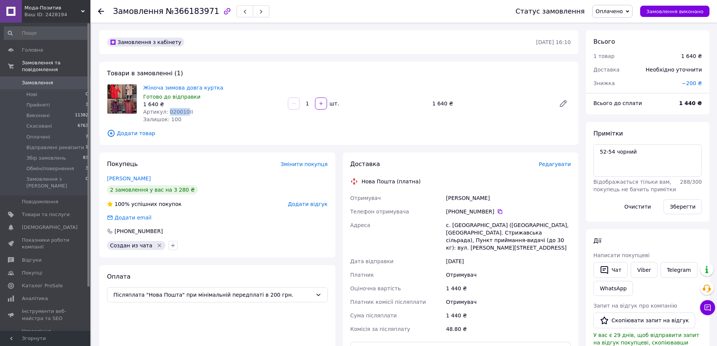
drag, startPoint x: 166, startPoint y: 113, endPoint x: 182, endPoint y: 113, distance: 15.5
click at [182, 113] on span "Артикул: 020010ІІ" at bounding box center [168, 112] width 50 height 6
copy span "020010"
click at [550, 164] on span "Редагувати" at bounding box center [555, 164] width 32 height 6
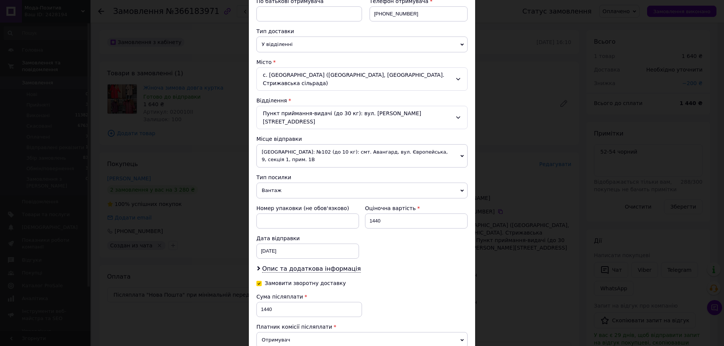
scroll to position [244, 0]
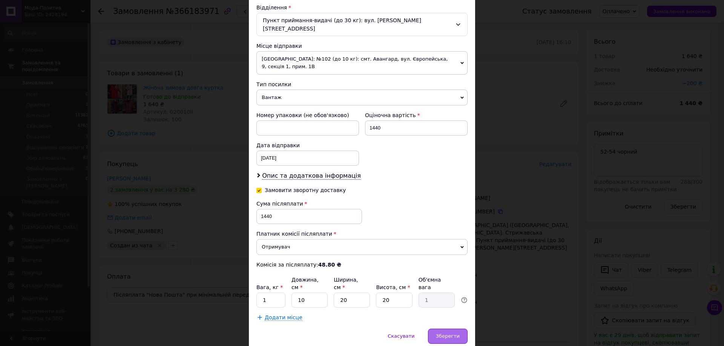
click at [457, 334] on span "Зберегти" at bounding box center [448, 337] width 24 height 6
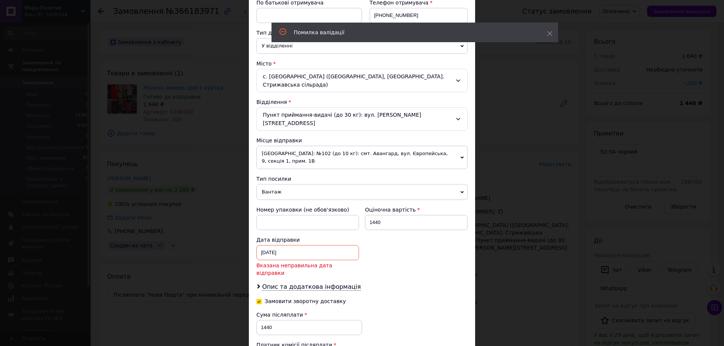
scroll to position [131, 0]
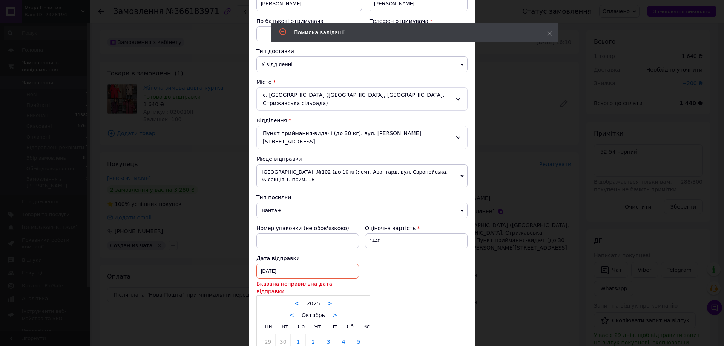
click at [293, 264] on div "08.10.2025 < 2025 > < Октябрь > Пн Вт Ср Чт Пт Сб Вс 29 30 1 2 3 4 5 6 7 8 9 10…" at bounding box center [307, 271] width 103 height 15
type input "13.10.2025"
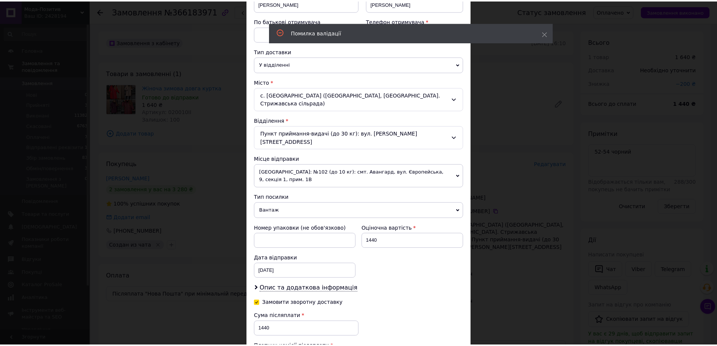
scroll to position [244, 0]
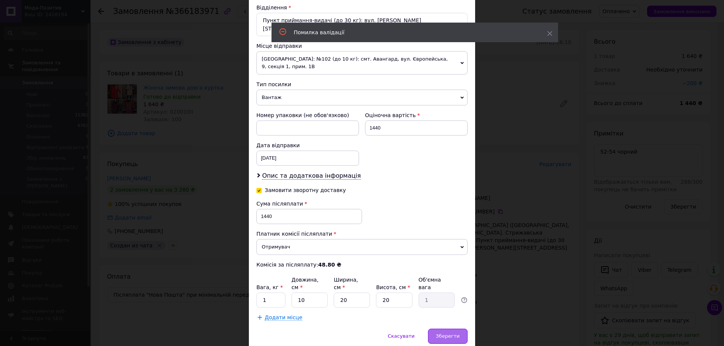
click at [437, 329] on div "Зберегти" at bounding box center [448, 336] width 40 height 15
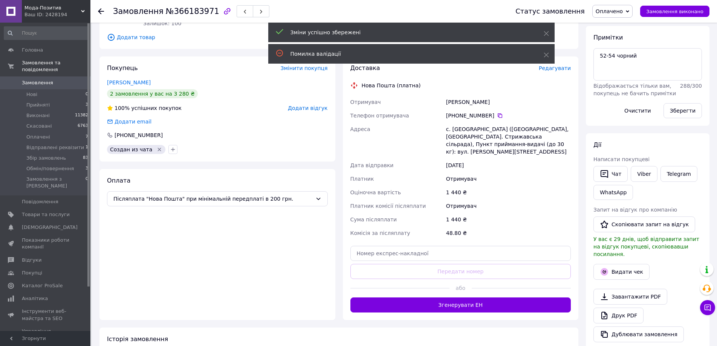
scroll to position [113, 0]
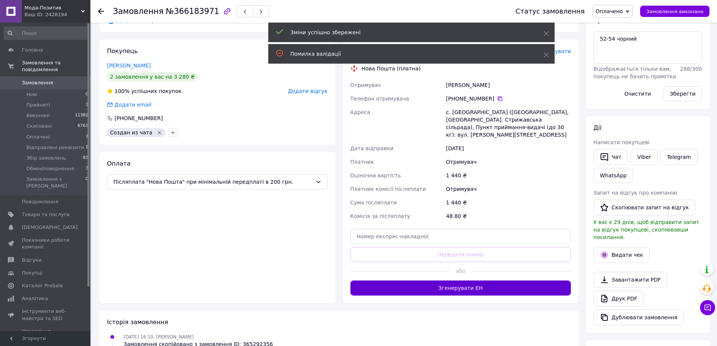
click at [477, 286] on button "Згенерувати ЕН" at bounding box center [461, 288] width 221 height 15
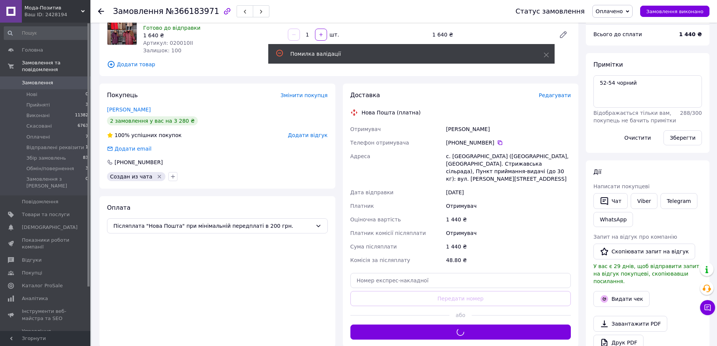
scroll to position [0, 0]
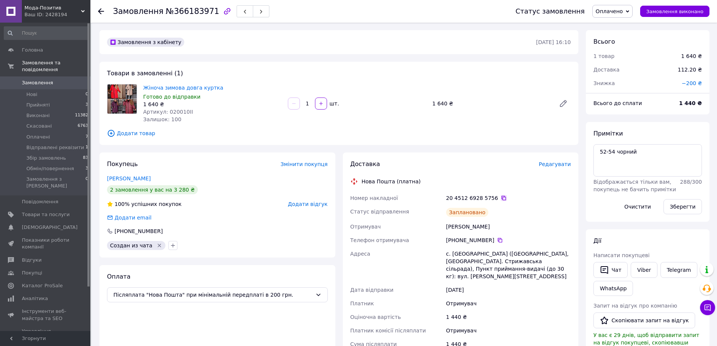
click at [501, 199] on icon at bounding box center [504, 198] width 6 height 6
drag, startPoint x: 446, startPoint y: 227, endPoint x: 490, endPoint y: 227, distance: 44.1
click at [490, 227] on div "Светлана Ткачук" at bounding box center [509, 227] width 128 height 14
copy div "Светлана Ткачук"
click at [652, 149] on textarea "52-54 чорний" at bounding box center [648, 160] width 109 height 32
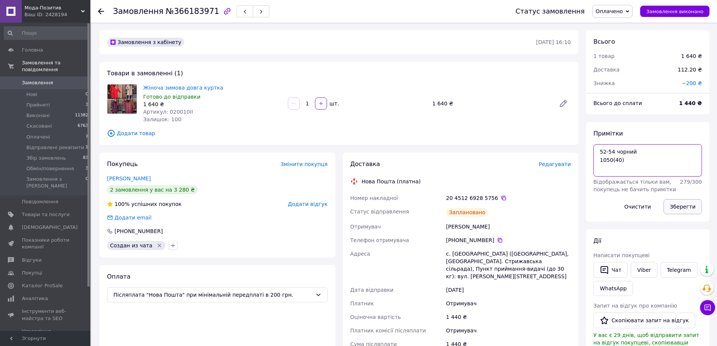
type textarea "52-54 чорний 1050(40)"
click at [687, 210] on button "Зберегти" at bounding box center [683, 206] width 38 height 15
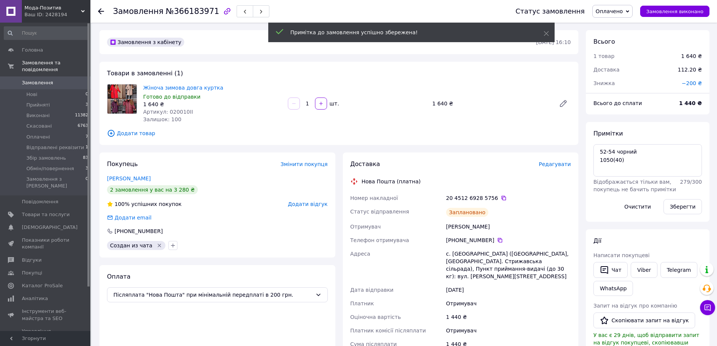
click at [620, 12] on span "Оплачено" at bounding box center [609, 11] width 27 height 6
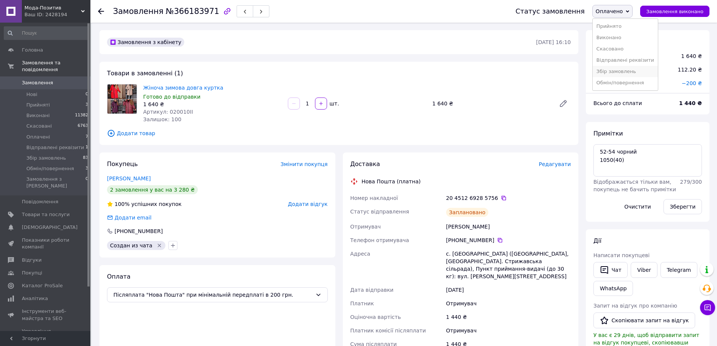
click at [615, 69] on li "Збір замовлень" at bounding box center [625, 71] width 65 height 11
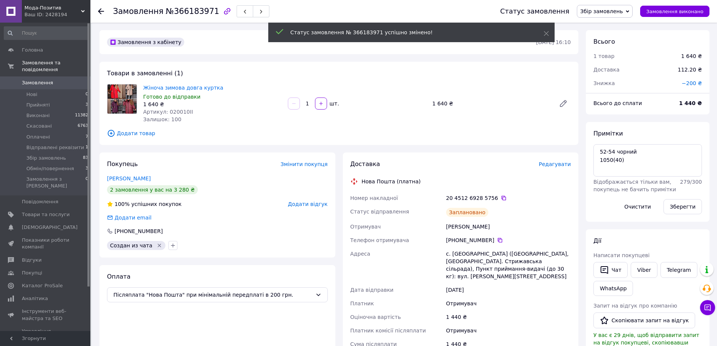
click at [101, 8] on div at bounding box center [101, 12] width 6 height 8
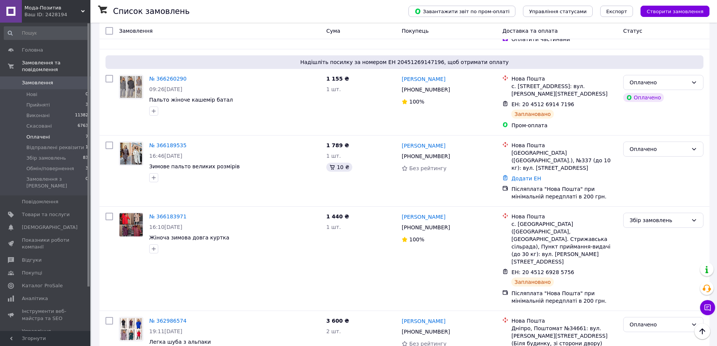
scroll to position [302, 0]
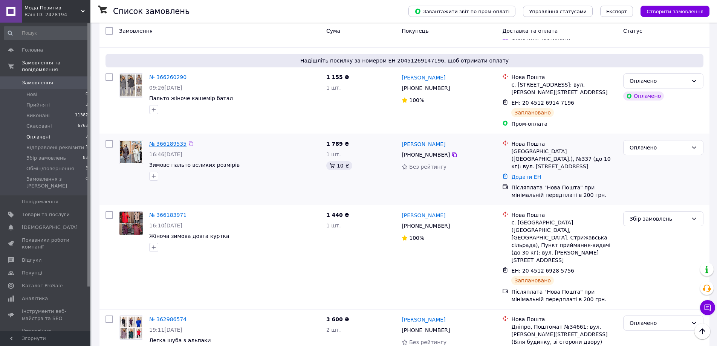
click at [159, 141] on link "№ 366189535" at bounding box center [167, 144] width 37 height 6
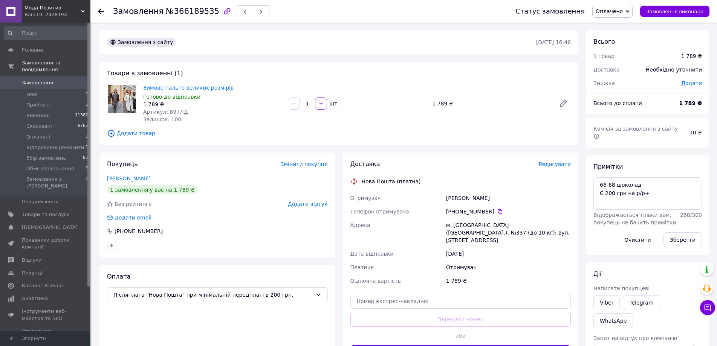
click at [100, 8] on icon at bounding box center [101, 11] width 6 height 6
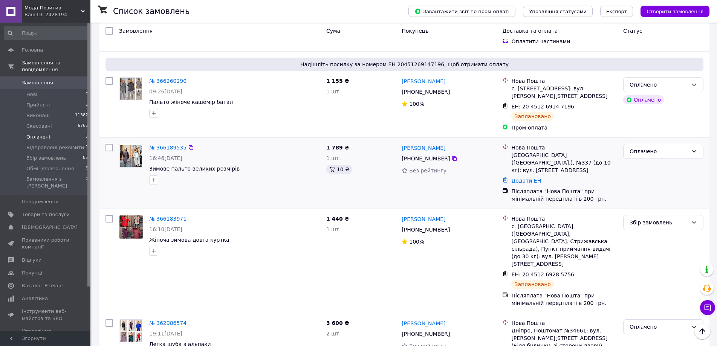
scroll to position [302, 0]
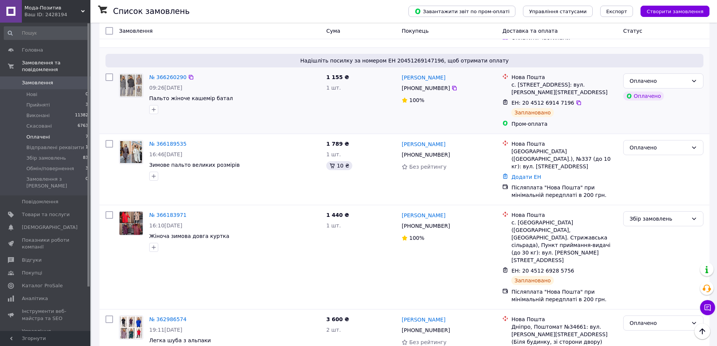
click at [163, 70] on div "№ 366260290 09:26, 12.10.2025 Пальто жіноче кашемір батал" at bounding box center [234, 93] width 177 height 47
click at [163, 74] on link "№ 366260290" at bounding box center [167, 77] width 37 height 6
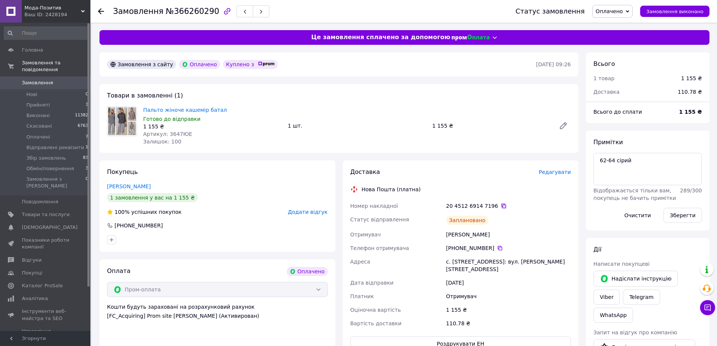
click at [502, 205] on icon at bounding box center [504, 206] width 5 height 5
drag, startPoint x: 446, startPoint y: 233, endPoint x: 495, endPoint y: 232, distance: 49.0
click at [495, 232] on div "Федотова Лолита" at bounding box center [509, 235] width 128 height 14
copy div "Федотова Лолита"
click at [202, 107] on link "Пальто жіноче кашемір батал" at bounding box center [185, 110] width 84 height 6
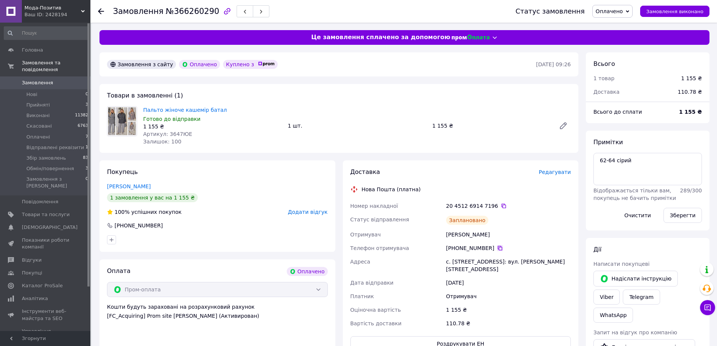
click at [497, 248] on icon at bounding box center [500, 248] width 6 height 6
click at [648, 159] on textarea "62-64 сірий" at bounding box center [648, 169] width 109 height 32
click at [562, 175] on span "Редагувати" at bounding box center [555, 172] width 32 height 6
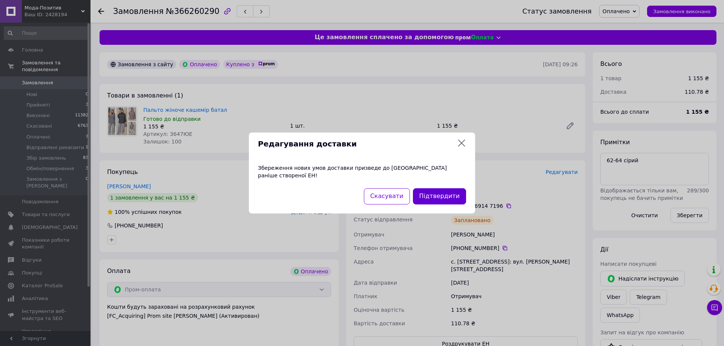
click at [448, 195] on button "Підтвердити" at bounding box center [439, 196] width 53 height 16
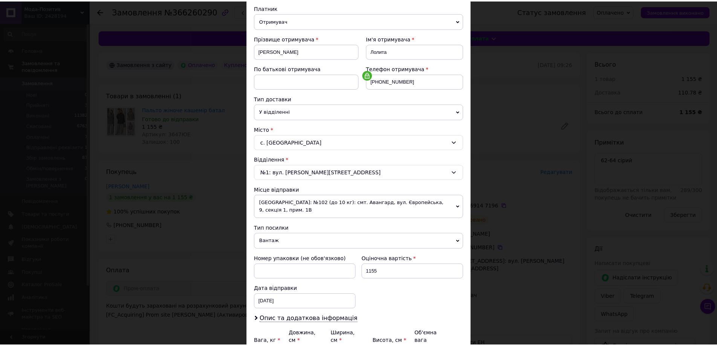
scroll to position [154, 0]
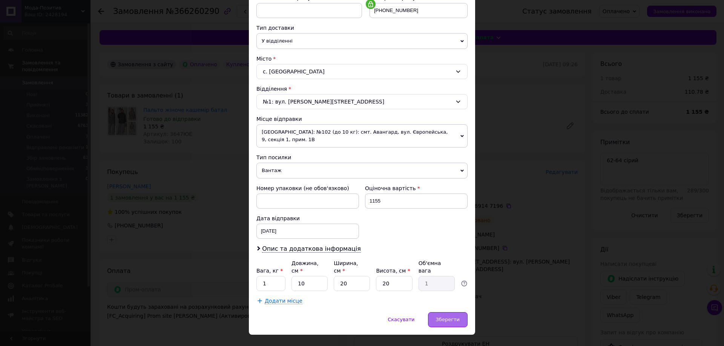
click at [453, 317] on span "Зберегти" at bounding box center [448, 320] width 24 height 6
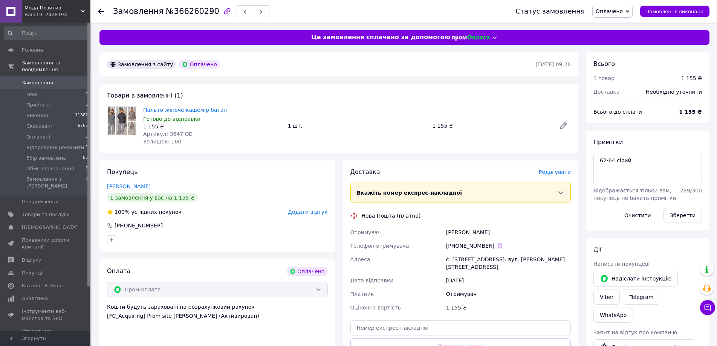
click at [498, 245] on icon at bounding box center [500, 246] width 5 height 5
click at [101, 15] on div at bounding box center [101, 12] width 6 height 8
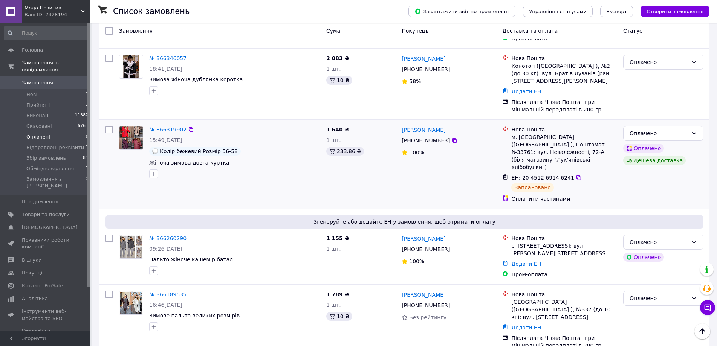
scroll to position [132, 0]
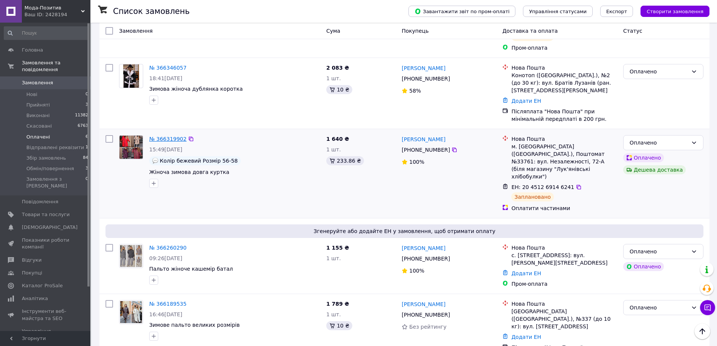
click at [167, 136] on link "№ 366319902" at bounding box center [167, 139] width 37 height 6
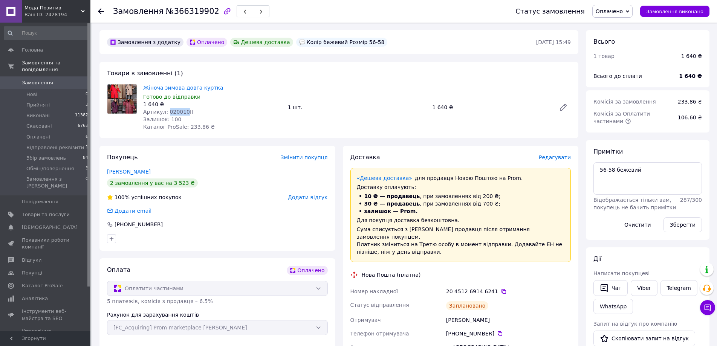
drag, startPoint x: 166, startPoint y: 111, endPoint x: 182, endPoint y: 111, distance: 16.6
click at [182, 111] on span "Артикул: 020010ІІ" at bounding box center [168, 112] width 50 height 6
click at [501, 289] on icon at bounding box center [504, 292] width 6 height 6
drag, startPoint x: 448, startPoint y: 311, endPoint x: 525, endPoint y: 311, distance: 76.9
click at [525, 314] on div "Манухіна Наталія" at bounding box center [509, 321] width 128 height 14
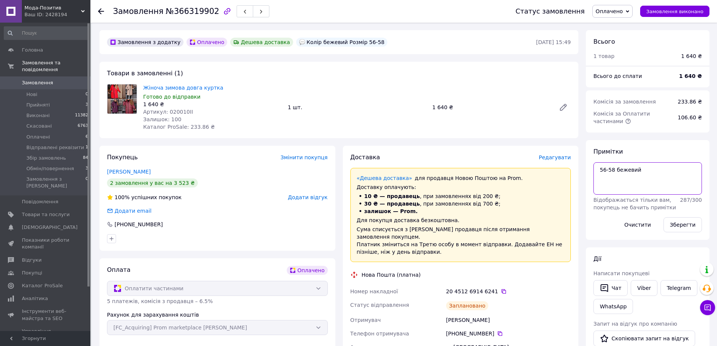
click at [655, 170] on textarea "56-58 бежевий" at bounding box center [648, 178] width 109 height 32
type textarea "56-58 бежевий 1050(70)"
click at [677, 227] on button "Зберегти" at bounding box center [683, 225] width 38 height 15
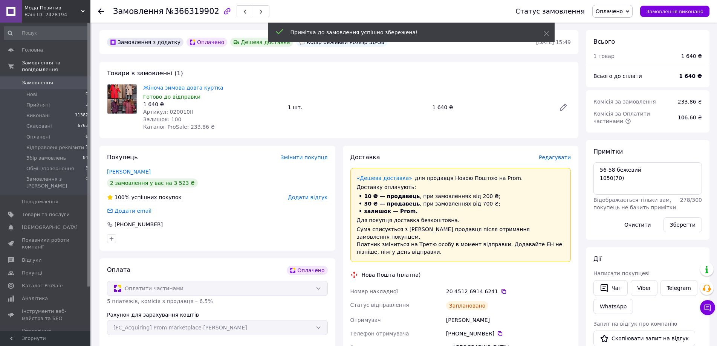
click at [616, 14] on span "Оплачено" at bounding box center [609, 11] width 27 height 6
click at [618, 71] on li "Збір замовлень" at bounding box center [625, 71] width 65 height 11
click at [98, 15] on div at bounding box center [105, 11] width 15 height 23
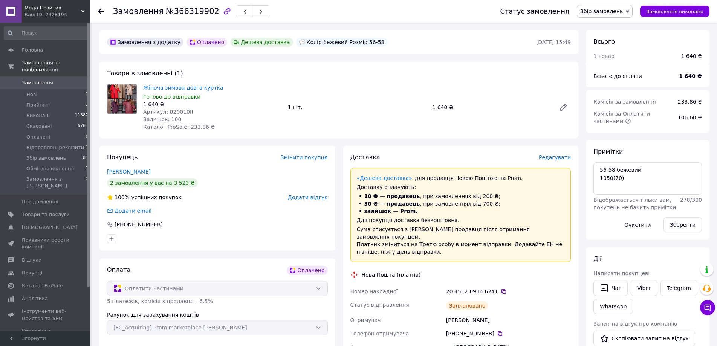
click at [100, 12] on use at bounding box center [101, 11] width 6 height 6
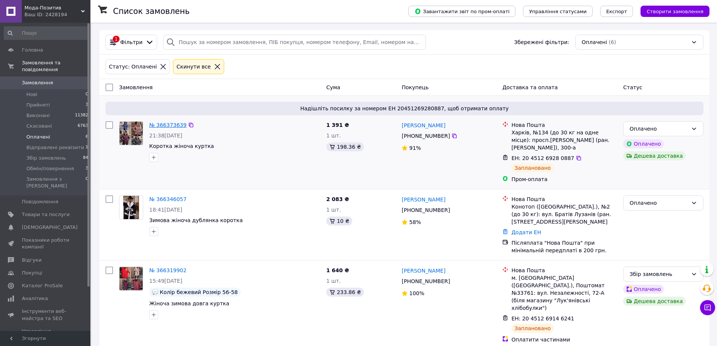
click at [175, 126] on link "№ 366373639" at bounding box center [167, 125] width 37 height 6
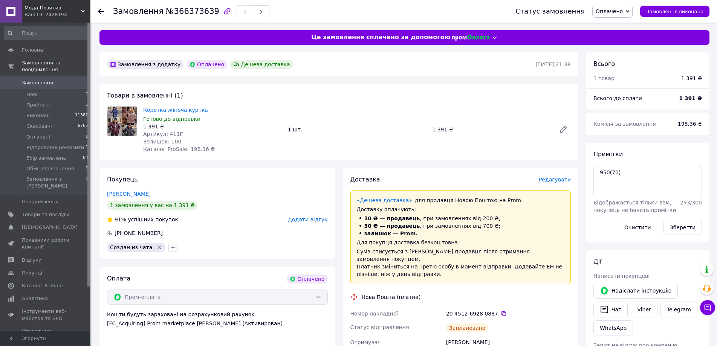
drag, startPoint x: 626, startPoint y: 12, endPoint x: 641, endPoint y: 51, distance: 41.0
click at [623, 12] on span "Оплачено" at bounding box center [609, 11] width 27 height 6
click at [629, 73] on li "Збір замовлень" at bounding box center [625, 71] width 65 height 11
click at [100, 11] on icon at bounding box center [101, 11] width 6 height 6
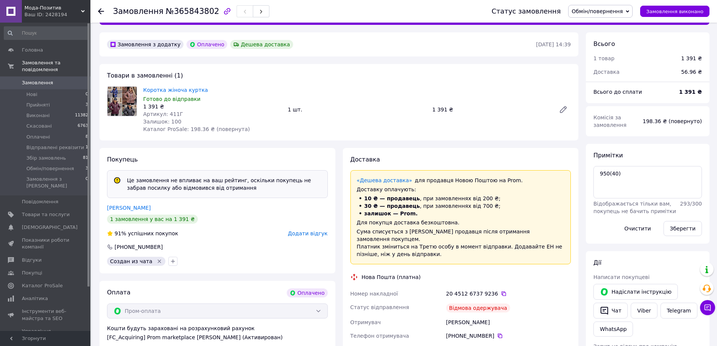
scroll to position [38, 0]
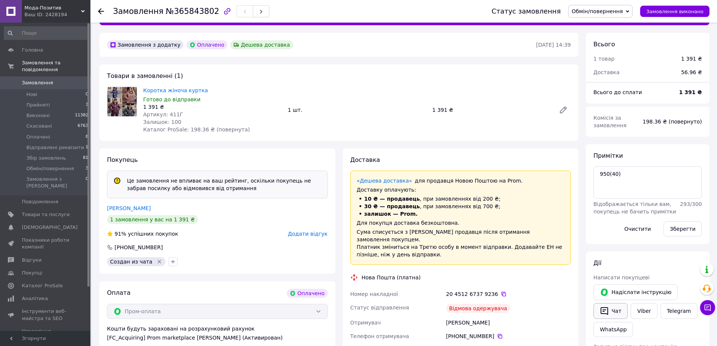
click at [615, 310] on button "Чат" at bounding box center [611, 311] width 34 height 16
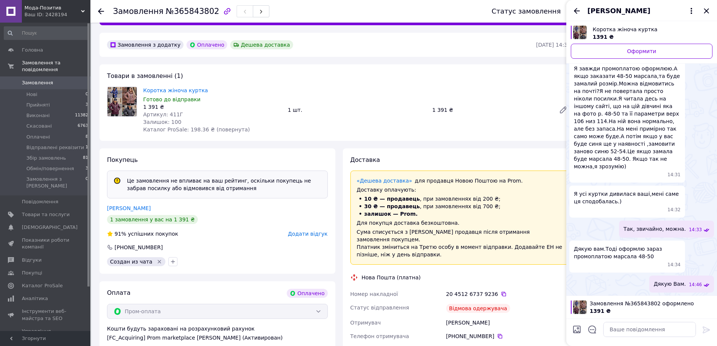
scroll to position [408, 0]
click at [618, 329] on textarea at bounding box center [650, 329] width 93 height 15
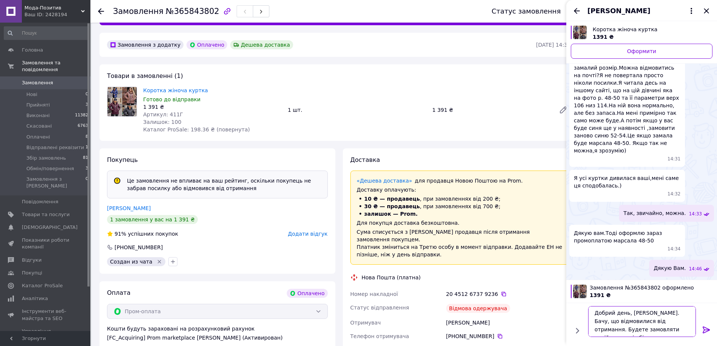
scroll to position [5, 0]
type textarea "Добрий день, Людмила. Бачу, що відмовилися від отримання. Будете замовляти сині…"
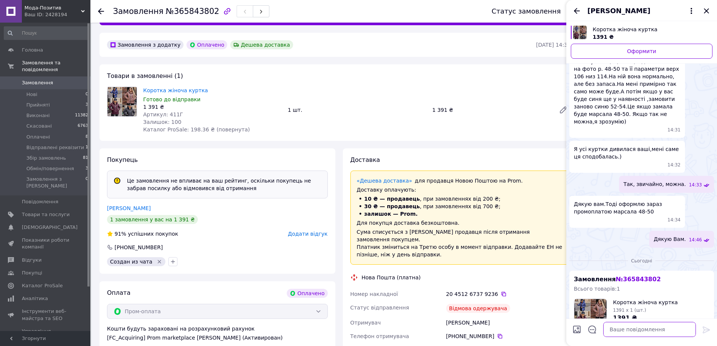
scroll to position [584, 0]
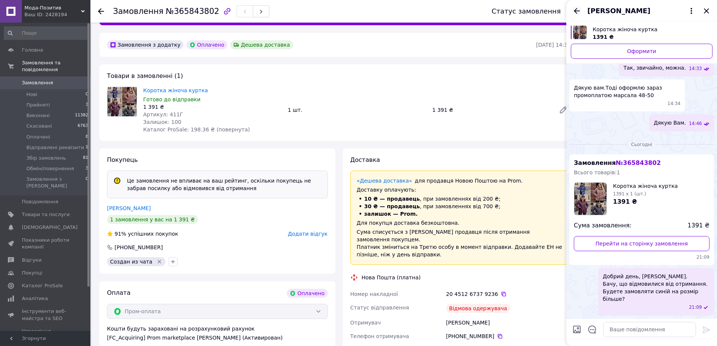
click at [576, 9] on icon "Назад" at bounding box center [577, 11] width 6 height 6
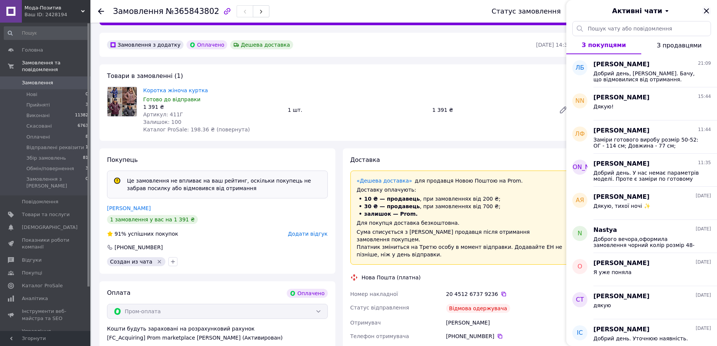
click at [709, 10] on icon "Закрити" at bounding box center [706, 10] width 9 height 9
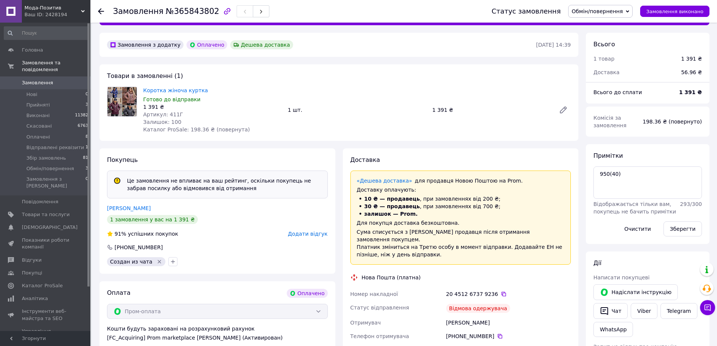
scroll to position [0, 0]
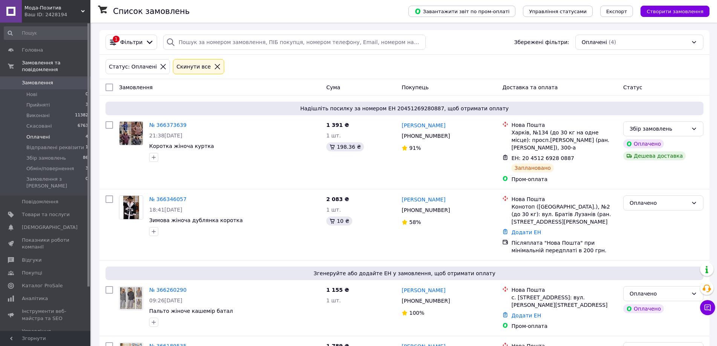
click at [83, 132] on li "Оплачені 4" at bounding box center [46, 137] width 93 height 11
click at [81, 132] on li "Оплачені 4" at bounding box center [46, 137] width 93 height 11
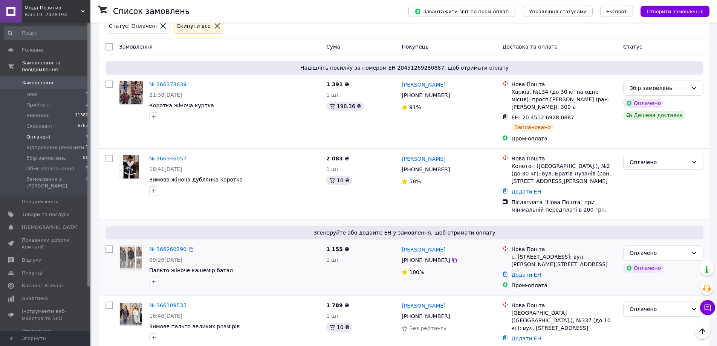
scroll to position [38, 0]
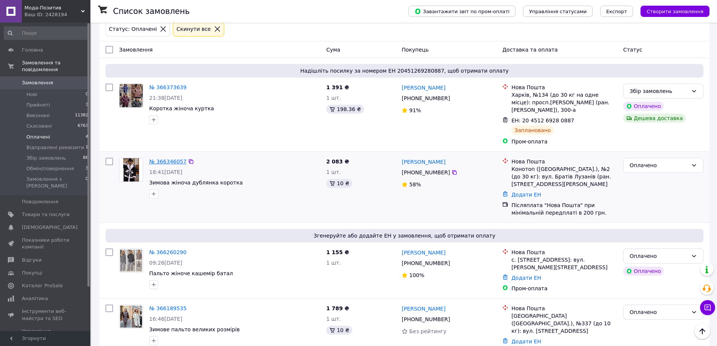
click at [179, 161] on link "№ 366346057" at bounding box center [167, 162] width 37 height 6
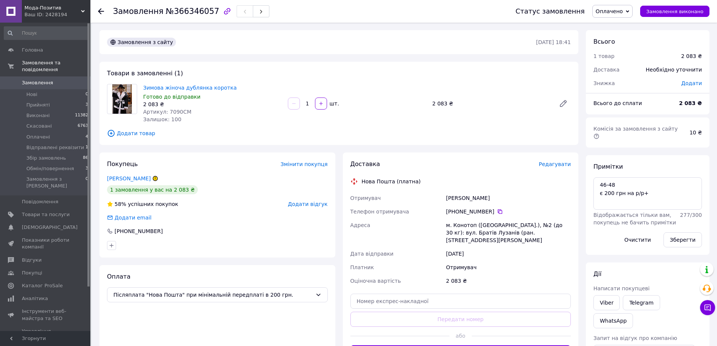
click at [174, 111] on span "Артикул: 7090СМ" at bounding box center [167, 112] width 48 height 6
copy span "7090СМ"
click at [650, 185] on textarea "46-48 є 200 грн на р/р+" at bounding box center [648, 194] width 109 height 32
type textarea "46-48 є 200 грн на р/р+ 1428"
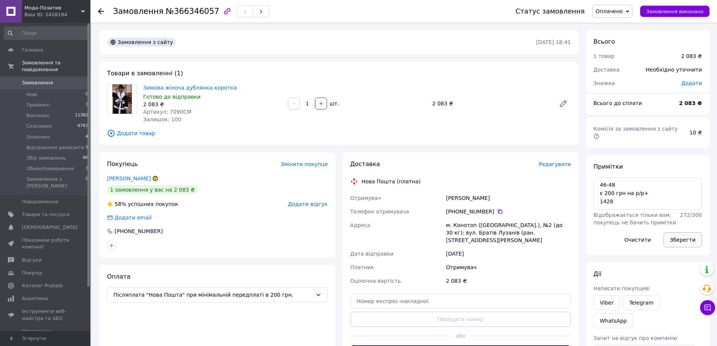
click at [682, 233] on button "Зберегти" at bounding box center [683, 240] width 38 height 15
click at [201, 90] on link "Зимова жіноча дублянка коротка" at bounding box center [189, 88] width 93 height 6
click at [614, 192] on textarea "46-48 є 200 грн на р/р+ 1428" at bounding box center [648, 194] width 109 height 32
type textarea "46-48 є 200 грн на р/р+ 1428(20)"
click at [673, 236] on button "Зберегти" at bounding box center [683, 240] width 38 height 15
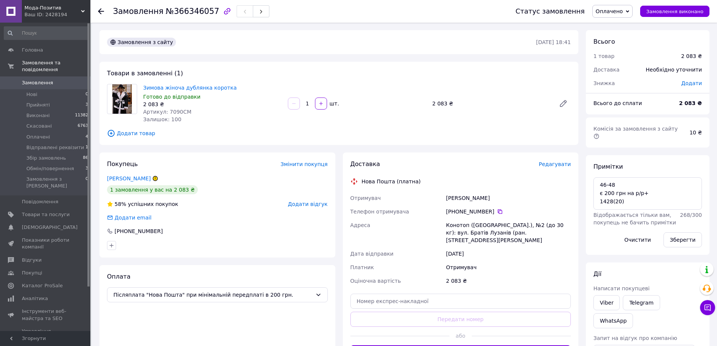
click at [564, 165] on span "Редагувати" at bounding box center [555, 164] width 32 height 6
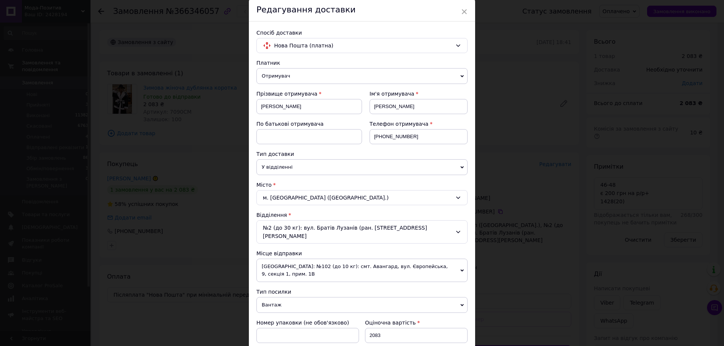
scroll to position [151, 0]
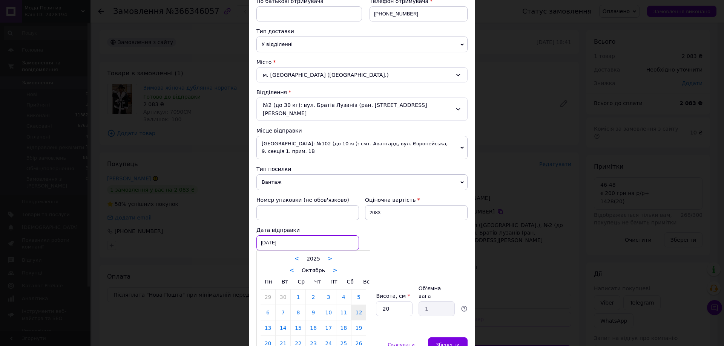
click at [310, 236] on div "12.10.2025 < 2025 > < Октябрь > Пн Вт Ср Чт Пт Сб Вс 29 30 1 2 3 4 5 6 7 8 9 10…" at bounding box center [307, 243] width 103 height 15
click at [269, 321] on link "13" at bounding box center [268, 328] width 15 height 15
type input "13.10.2025"
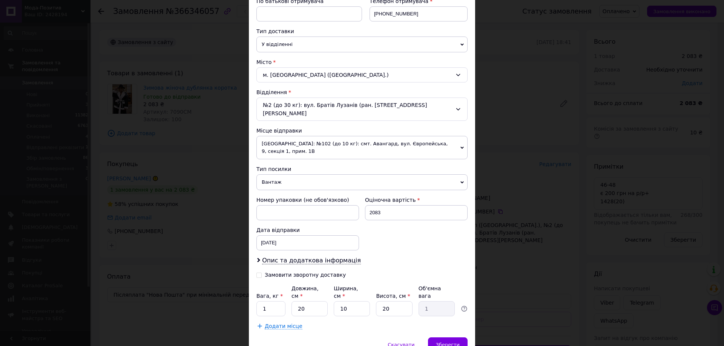
click at [257, 272] on input "Замовити зворотну доставку" at bounding box center [258, 274] width 5 height 5
checkbox input "true"
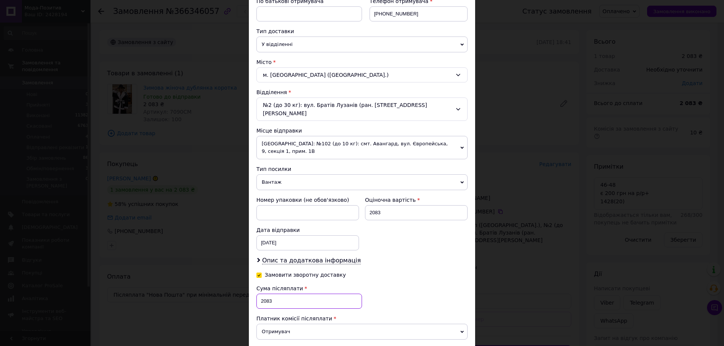
click at [265, 294] on input "2083" at bounding box center [309, 301] width 106 height 15
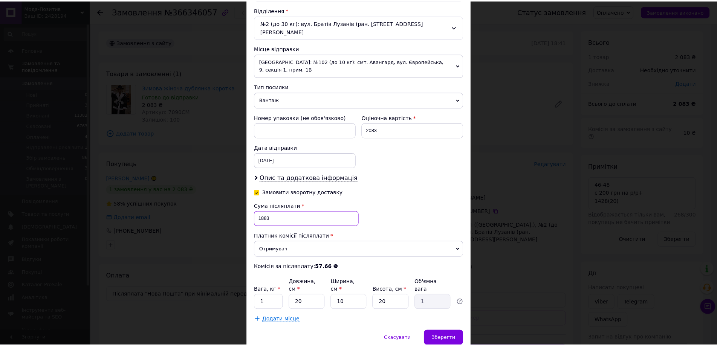
scroll to position [244, 0]
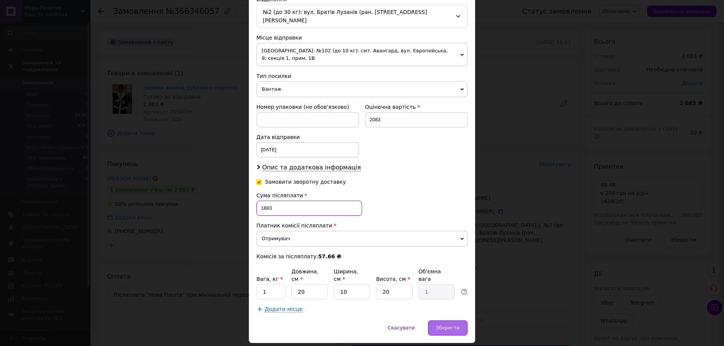
type input "1883"
click at [450, 321] on div "Зберегти" at bounding box center [448, 328] width 40 height 15
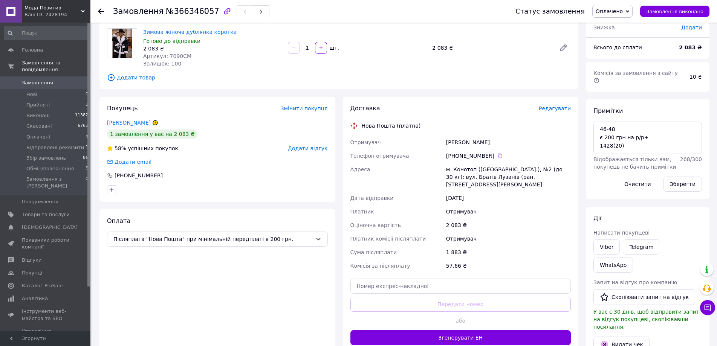
scroll to position [75, 0]
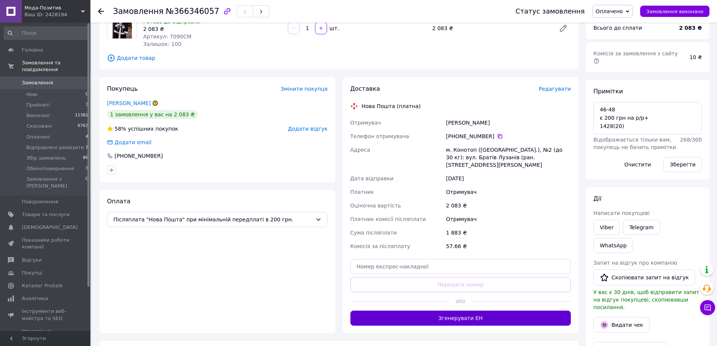
click at [441, 315] on button "Згенерувати ЕН" at bounding box center [461, 318] width 221 height 15
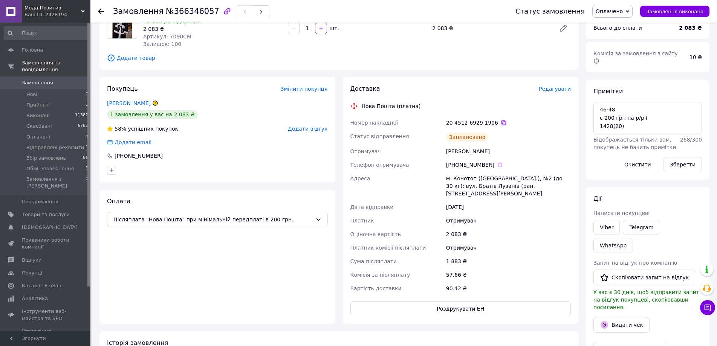
click at [502, 122] on icon at bounding box center [504, 123] width 5 height 5
drag, startPoint x: 448, startPoint y: 151, endPoint x: 474, endPoint y: 151, distance: 26.4
click at [474, 151] on div "Янчук Катя" at bounding box center [509, 152] width 128 height 14
drag, startPoint x: 447, startPoint y: 151, endPoint x: 489, endPoint y: 152, distance: 41.9
click at [489, 152] on div "Янчук Катя" at bounding box center [509, 152] width 128 height 14
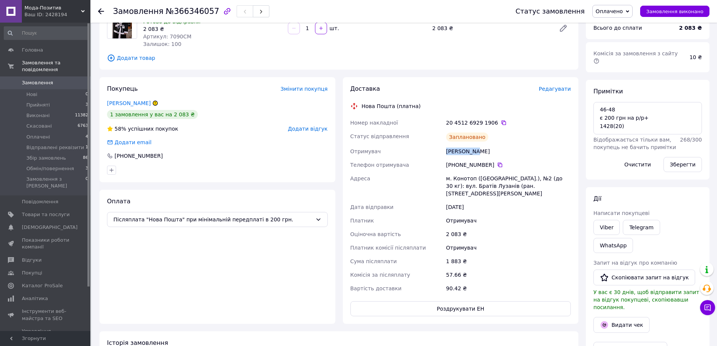
copy div "Янчук Катя"
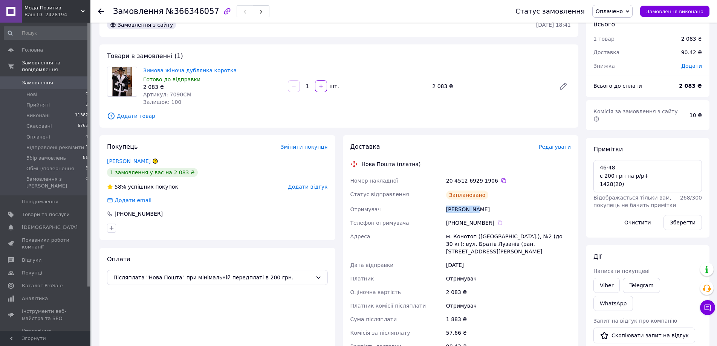
scroll to position [0, 0]
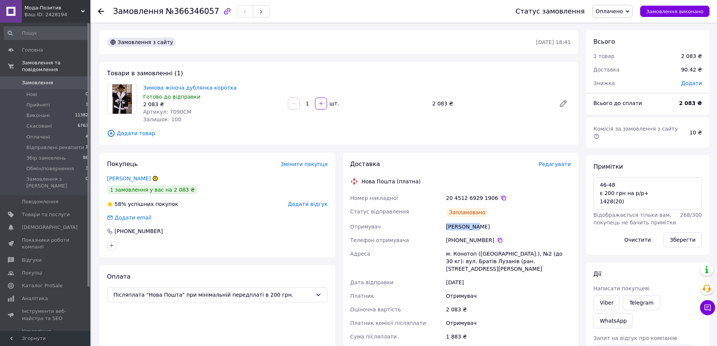
click at [623, 14] on span "Оплачено" at bounding box center [609, 11] width 27 height 6
click at [620, 72] on li "Збір замовлень" at bounding box center [625, 71] width 65 height 11
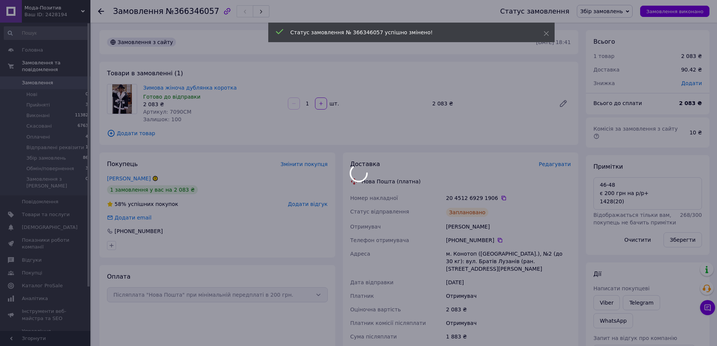
click at [103, 8] on div at bounding box center [358, 173] width 717 height 346
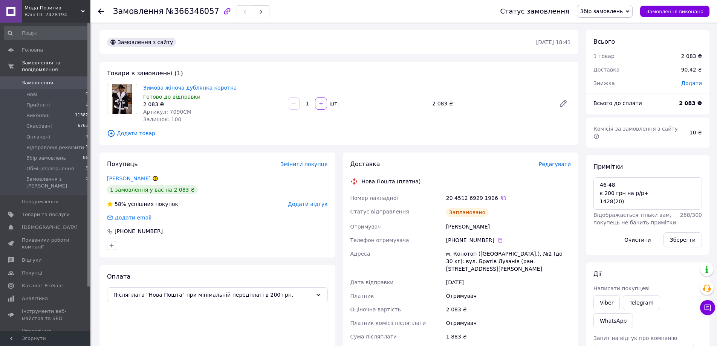
click at [101, 14] on use at bounding box center [101, 11] width 6 height 6
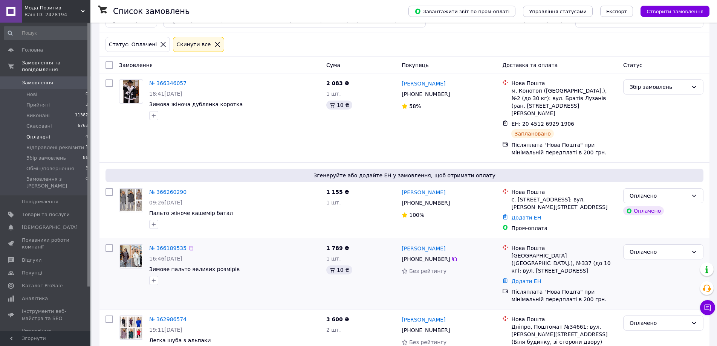
scroll to position [57, 0]
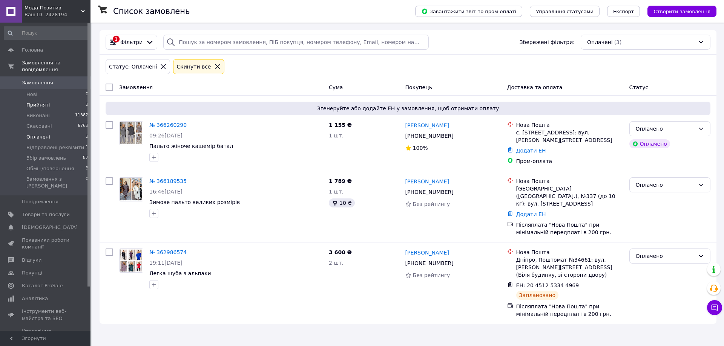
click at [69, 100] on li "Прийняті 3" at bounding box center [46, 105] width 93 height 11
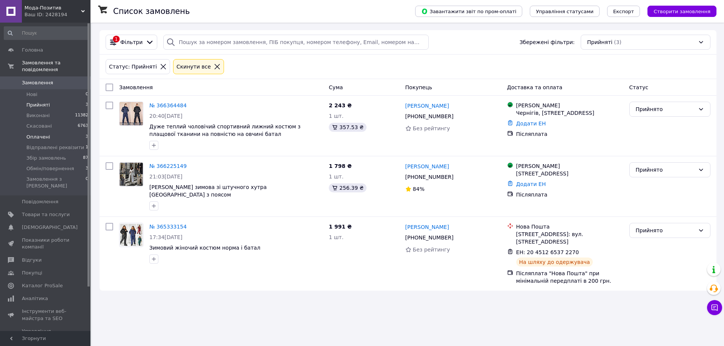
click at [83, 132] on li "Оплачені 3" at bounding box center [46, 137] width 93 height 11
